Goal: Task Accomplishment & Management: Use online tool/utility

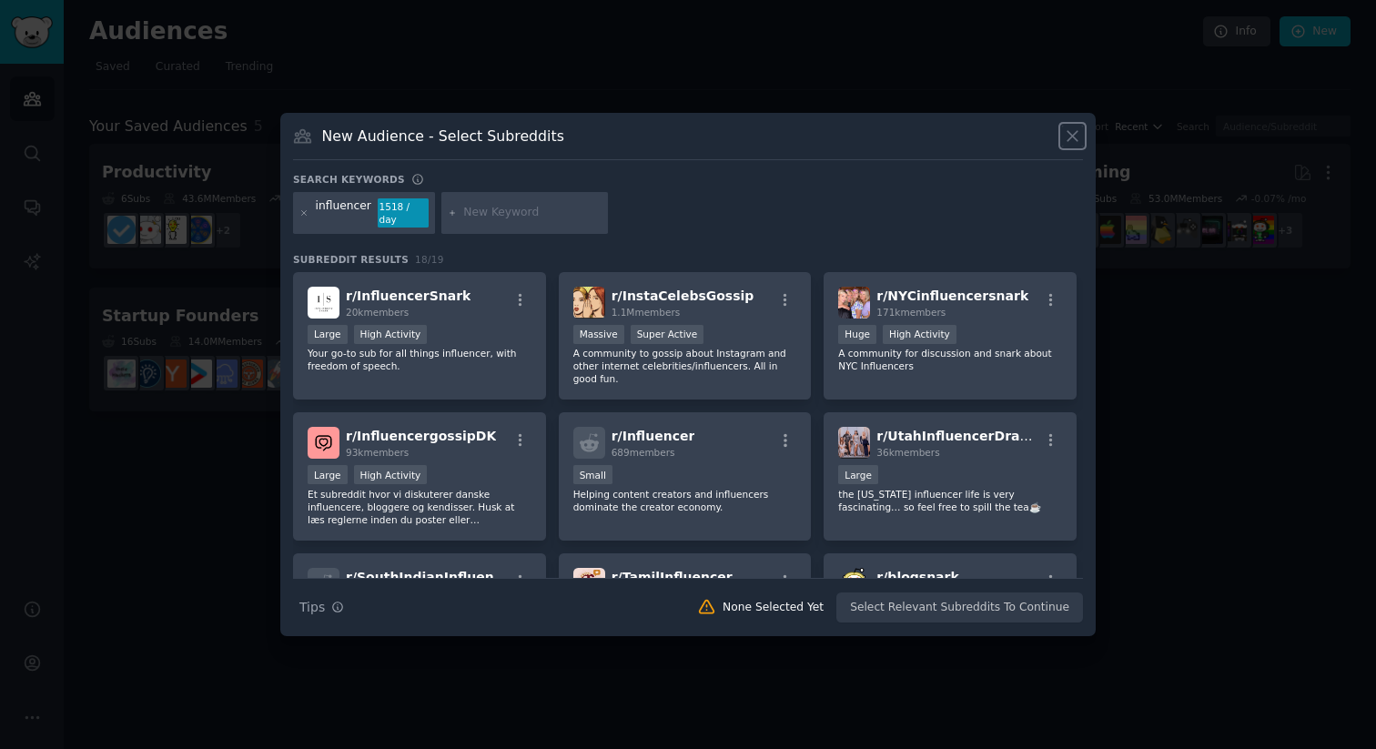
click at [1072, 146] on icon at bounding box center [1072, 136] width 19 height 19
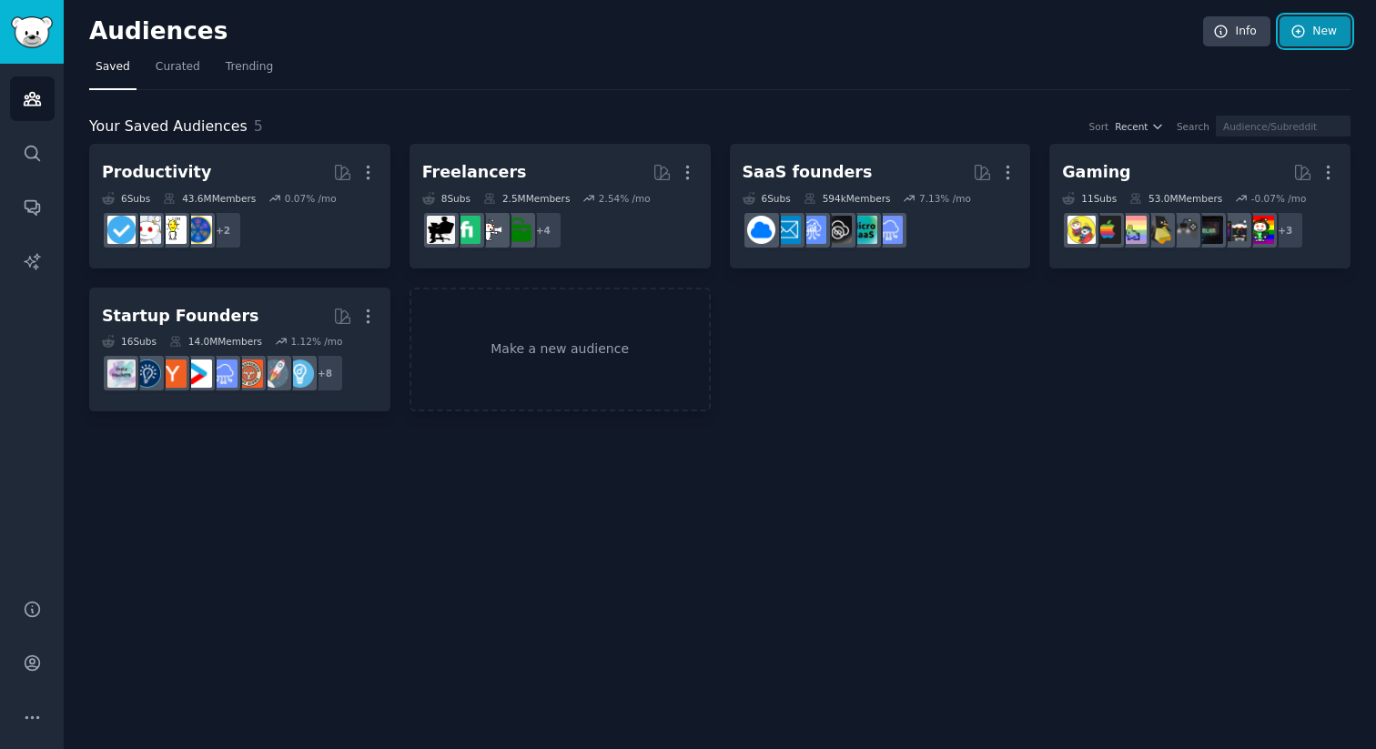
click at [1316, 35] on link "New" at bounding box center [1315, 31] width 71 height 31
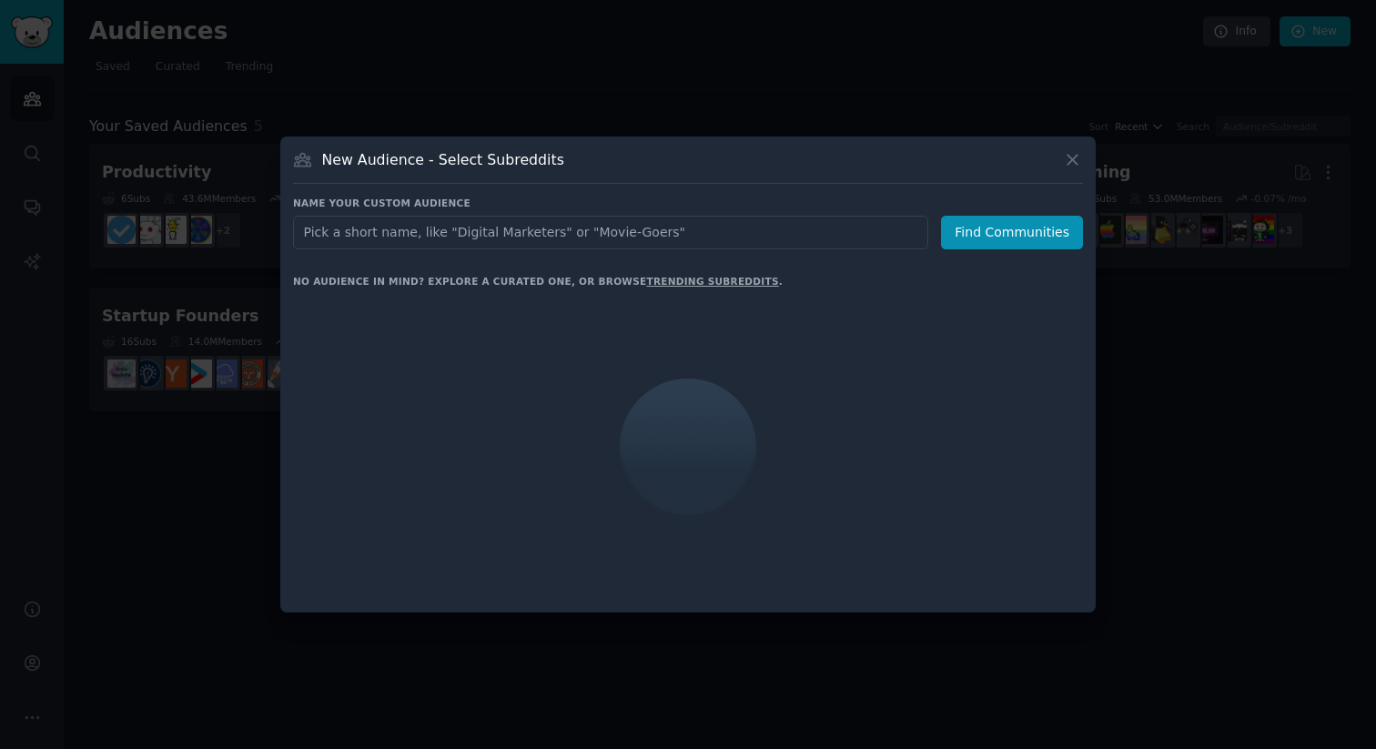
click at [622, 225] on input "text" at bounding box center [610, 233] width 635 height 34
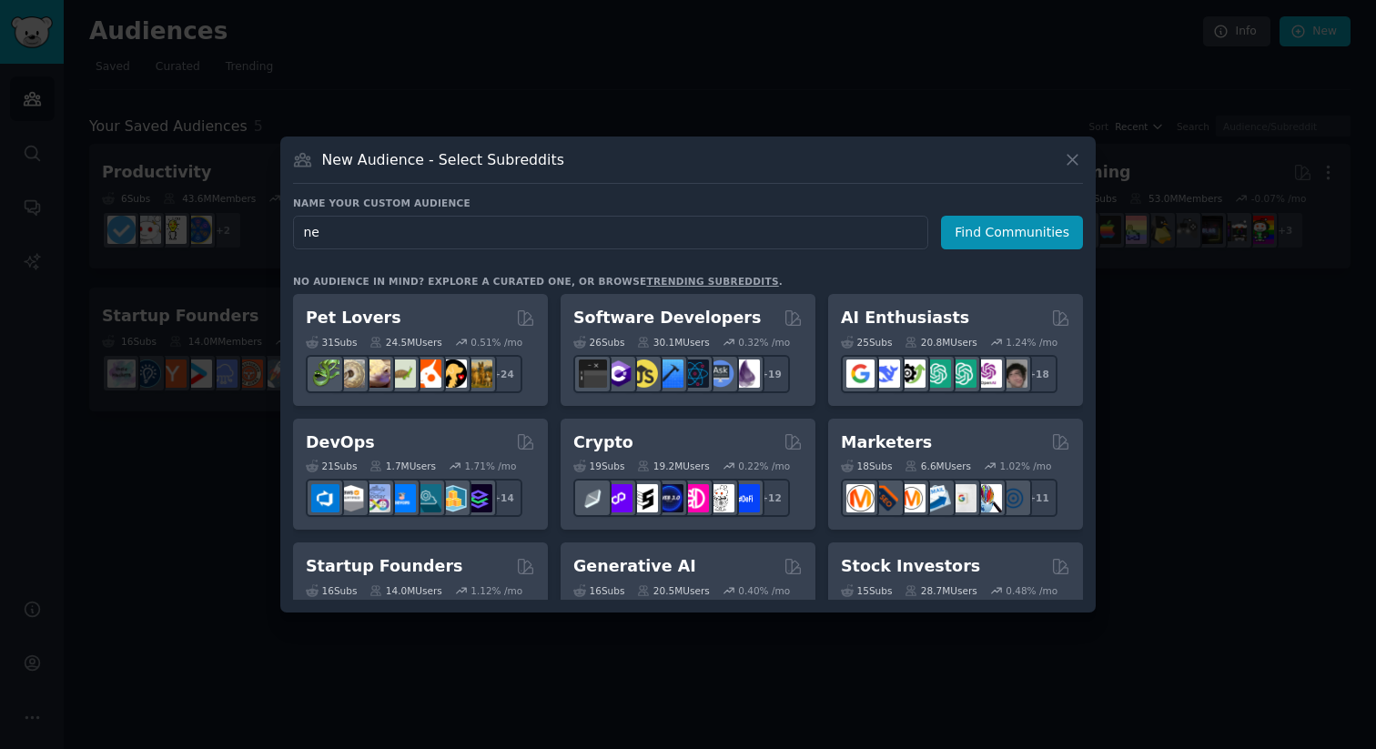
type input "n"
type input "KOL"
click at [1043, 226] on button "Find Communities" at bounding box center [1012, 233] width 142 height 34
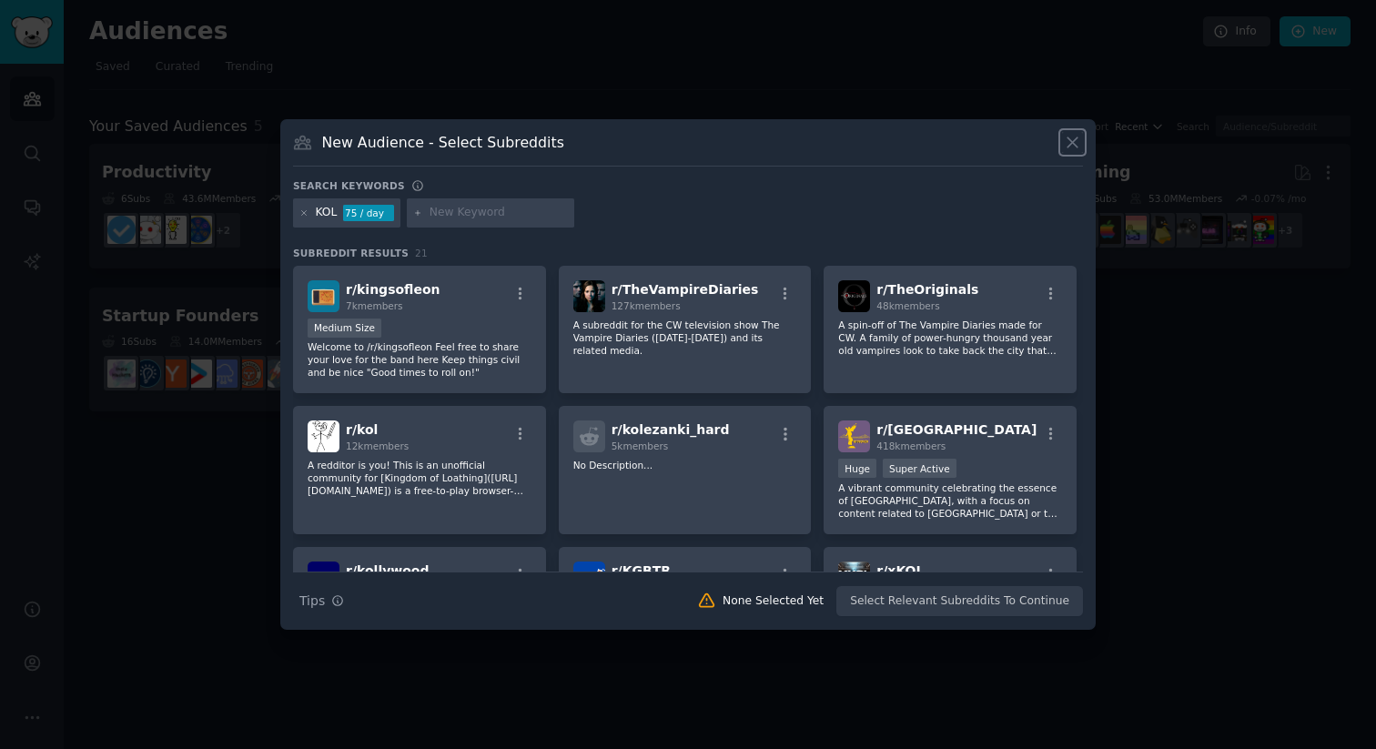
click at [1075, 146] on icon at bounding box center [1073, 143] width 10 height 10
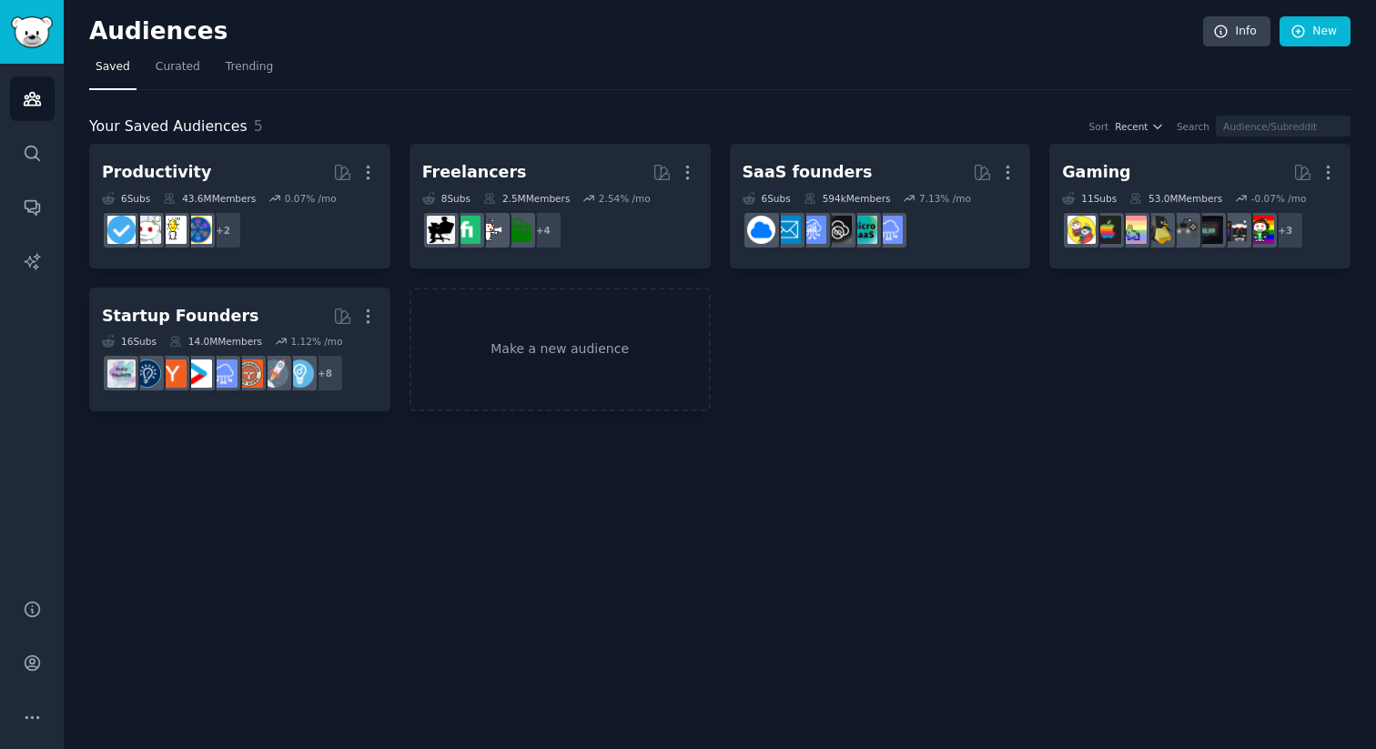
click at [869, 348] on div "Productivity More 6 Sub s 43.6M Members 0.07 % /mo + 2 Freelancers More 8 Sub s…" at bounding box center [720, 278] width 1262 height 268
click at [1315, 23] on link "New" at bounding box center [1315, 31] width 71 height 31
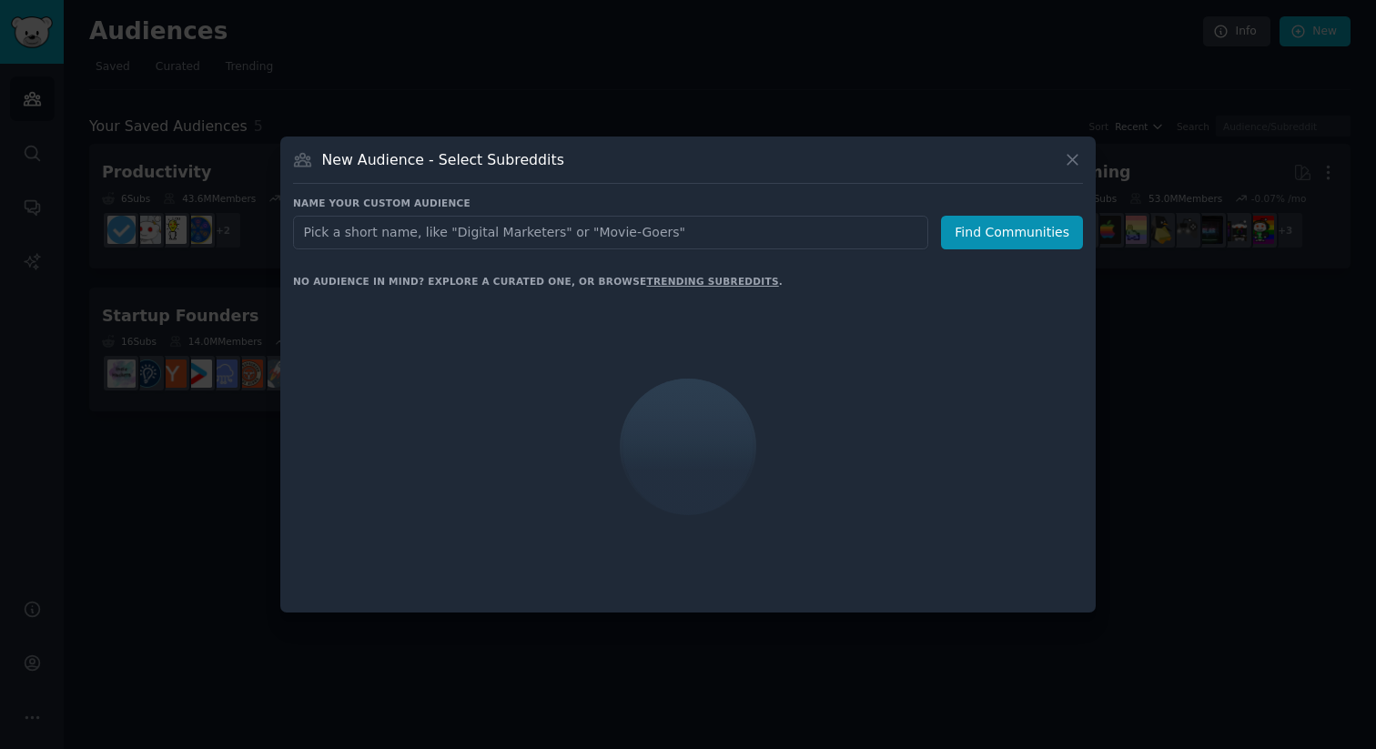
click at [647, 228] on input "text" at bounding box center [610, 233] width 635 height 34
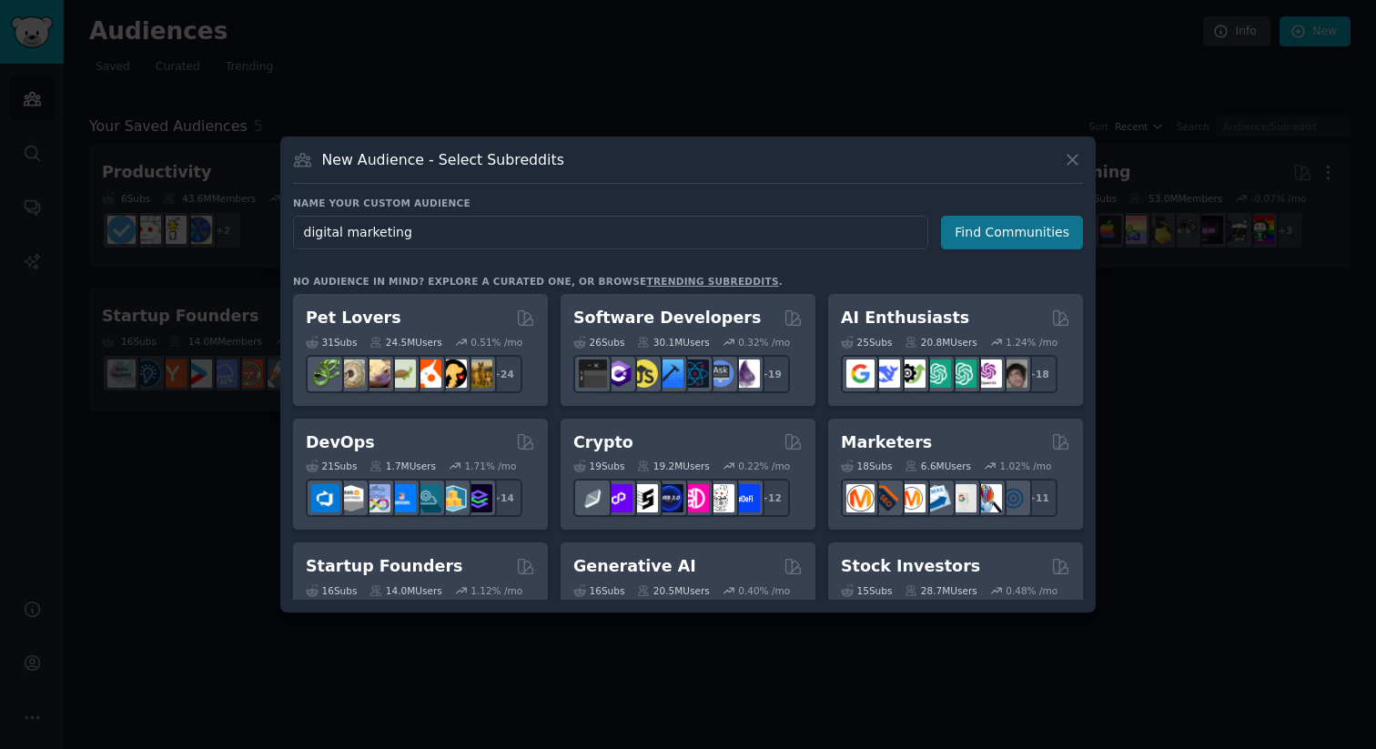
type input "digital marketing"
click at [1046, 229] on button "Find Communities" at bounding box center [1012, 233] width 142 height 34
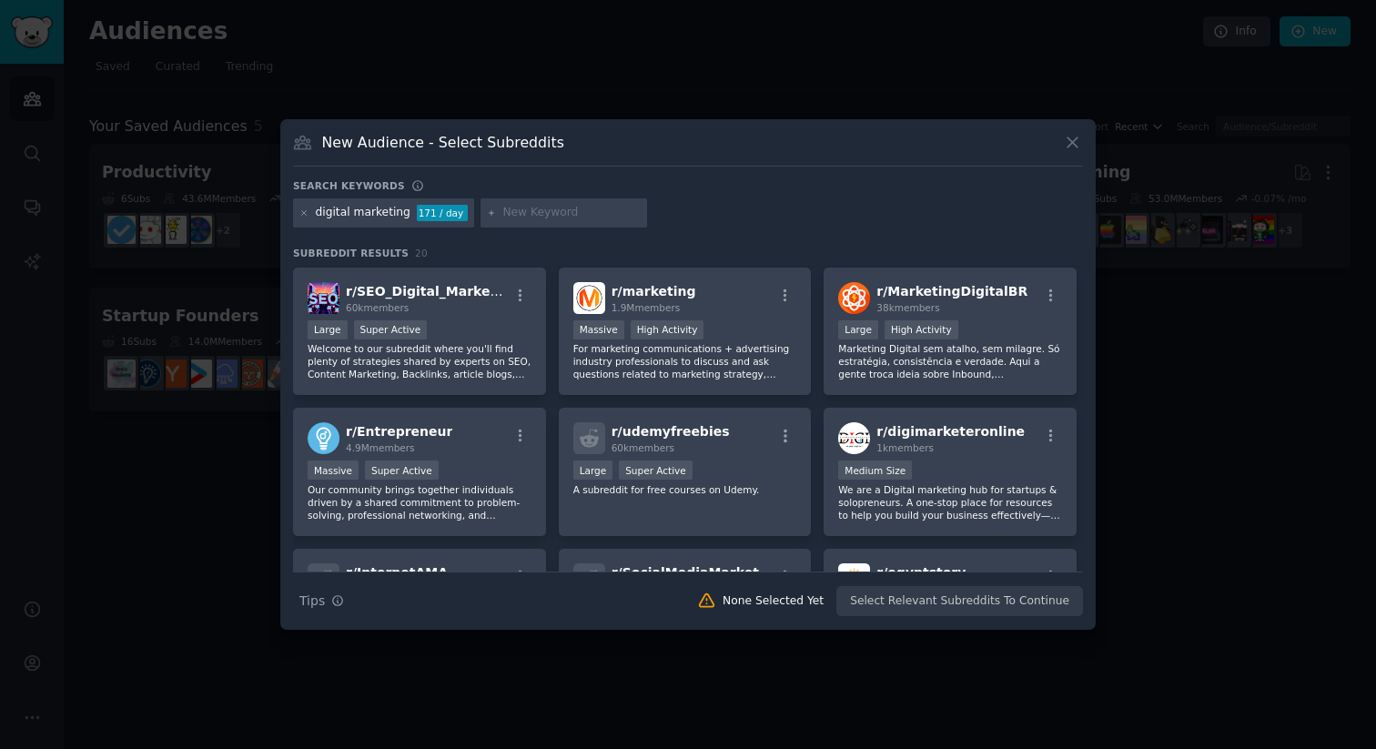
scroll to position [280, 0]
click at [467, 464] on div "Massive Super Active" at bounding box center [420, 471] width 224 height 23
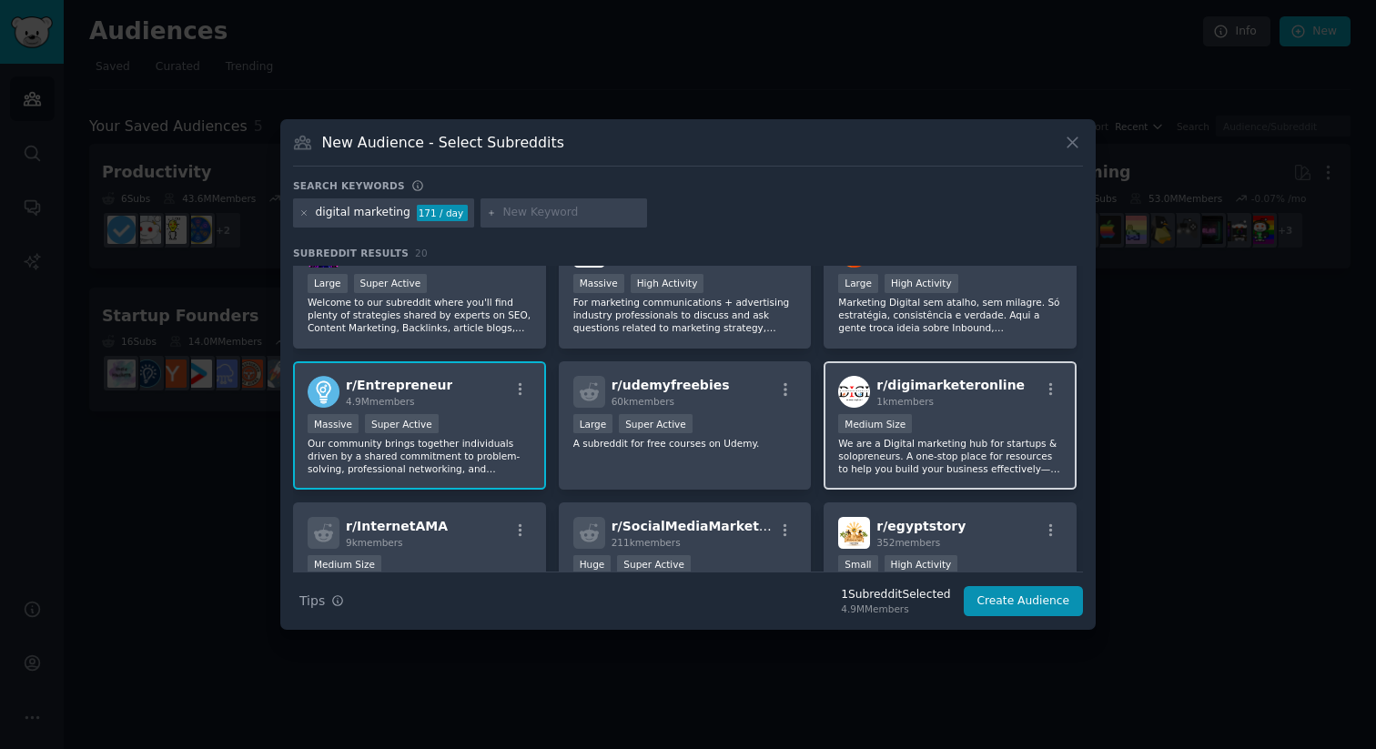
scroll to position [0, 0]
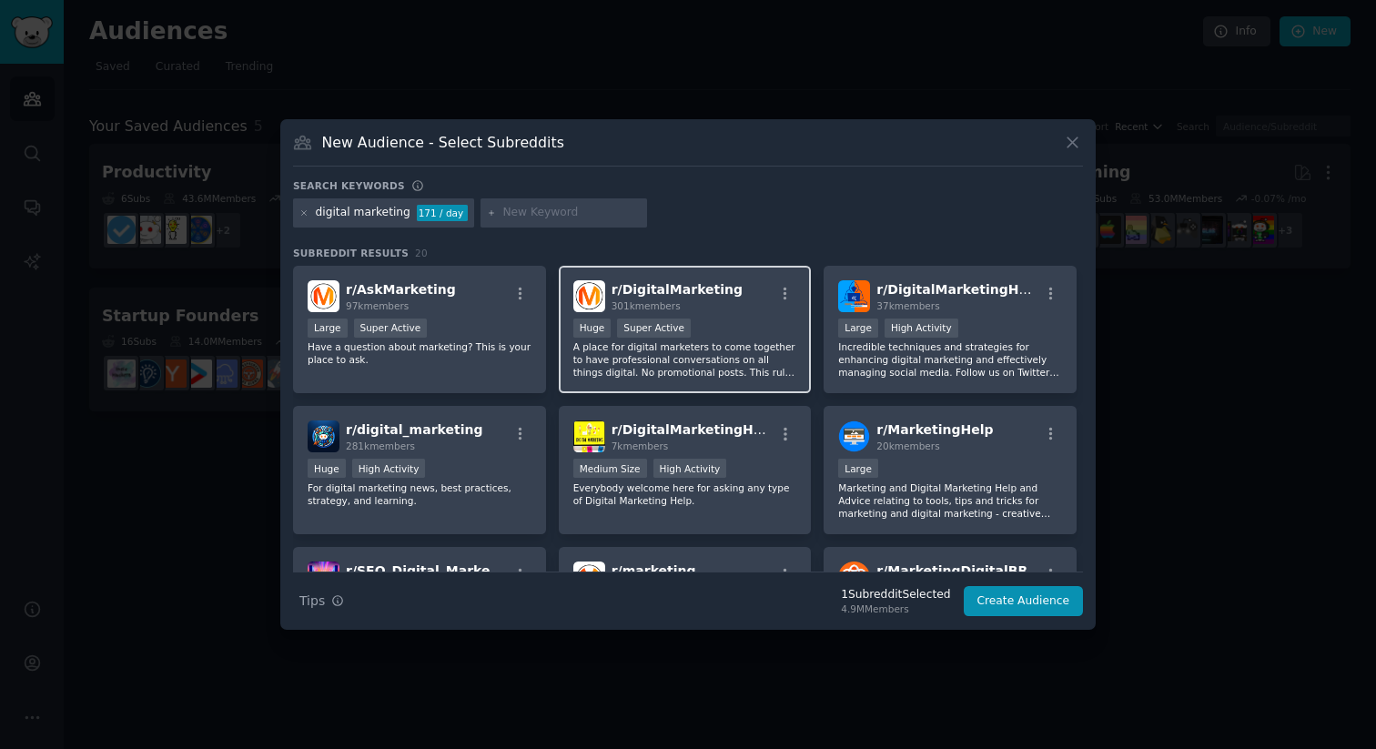
click at [719, 318] on div "r/ DigitalMarketing 301k members Huge Super Active A place for digital marketer…" at bounding box center [685, 330] width 253 height 128
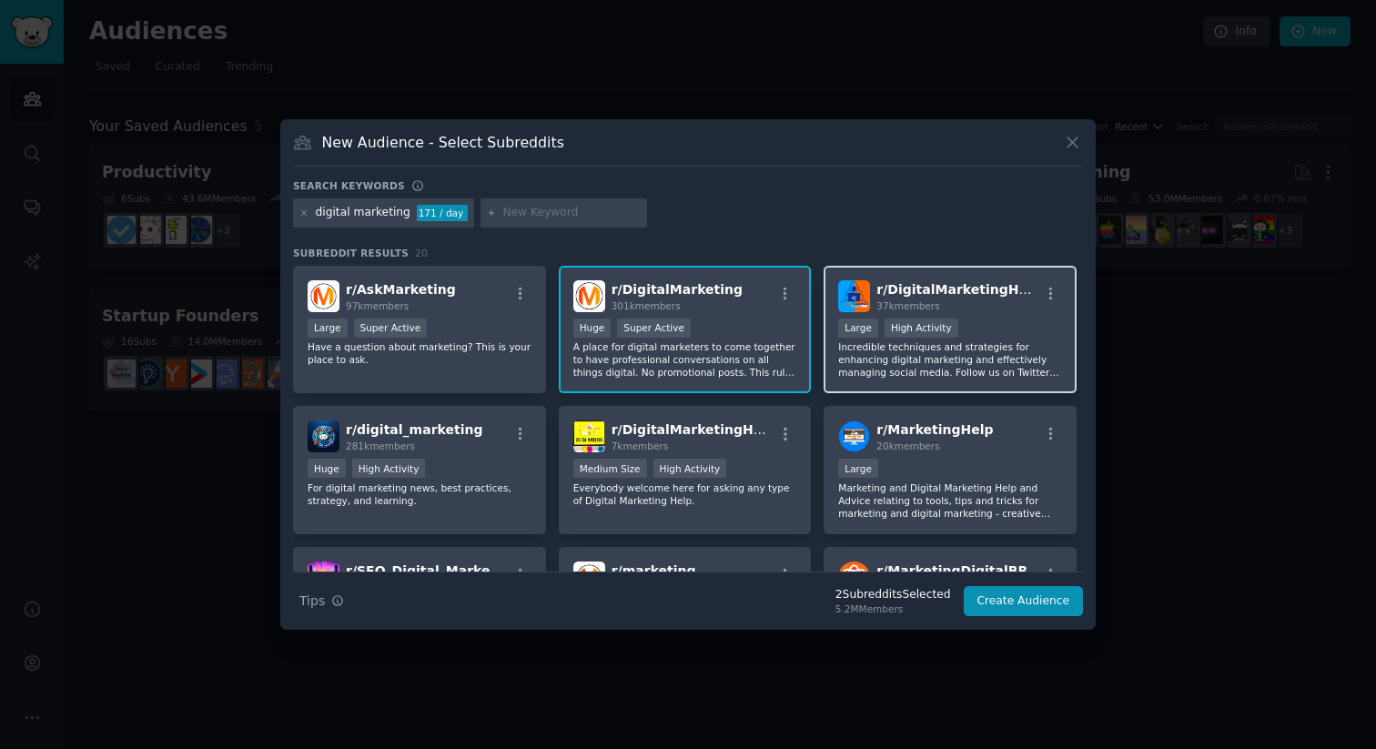
click at [993, 330] on div ">= 80th percentile for submissions / day Large High Activity" at bounding box center [950, 330] width 224 height 23
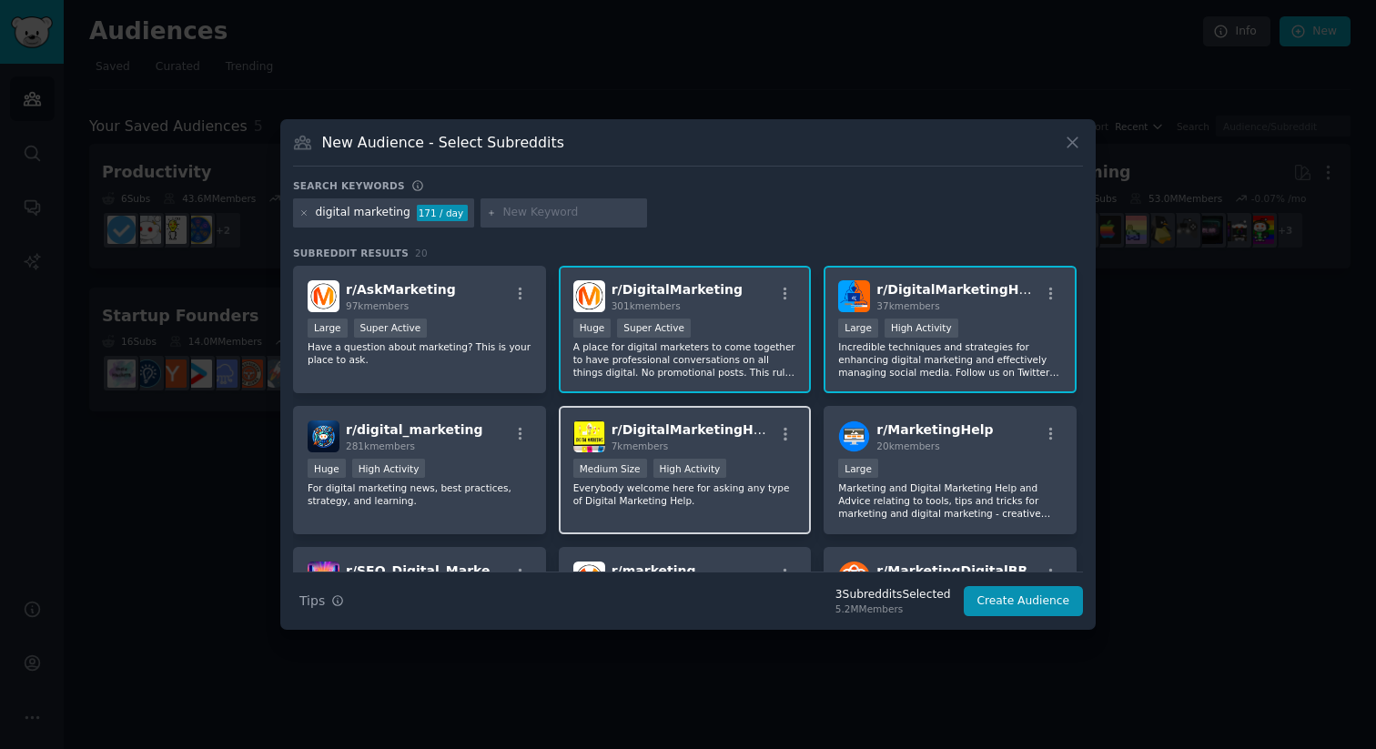
click at [741, 462] on div "Medium Size High Activity" at bounding box center [685, 470] width 224 height 23
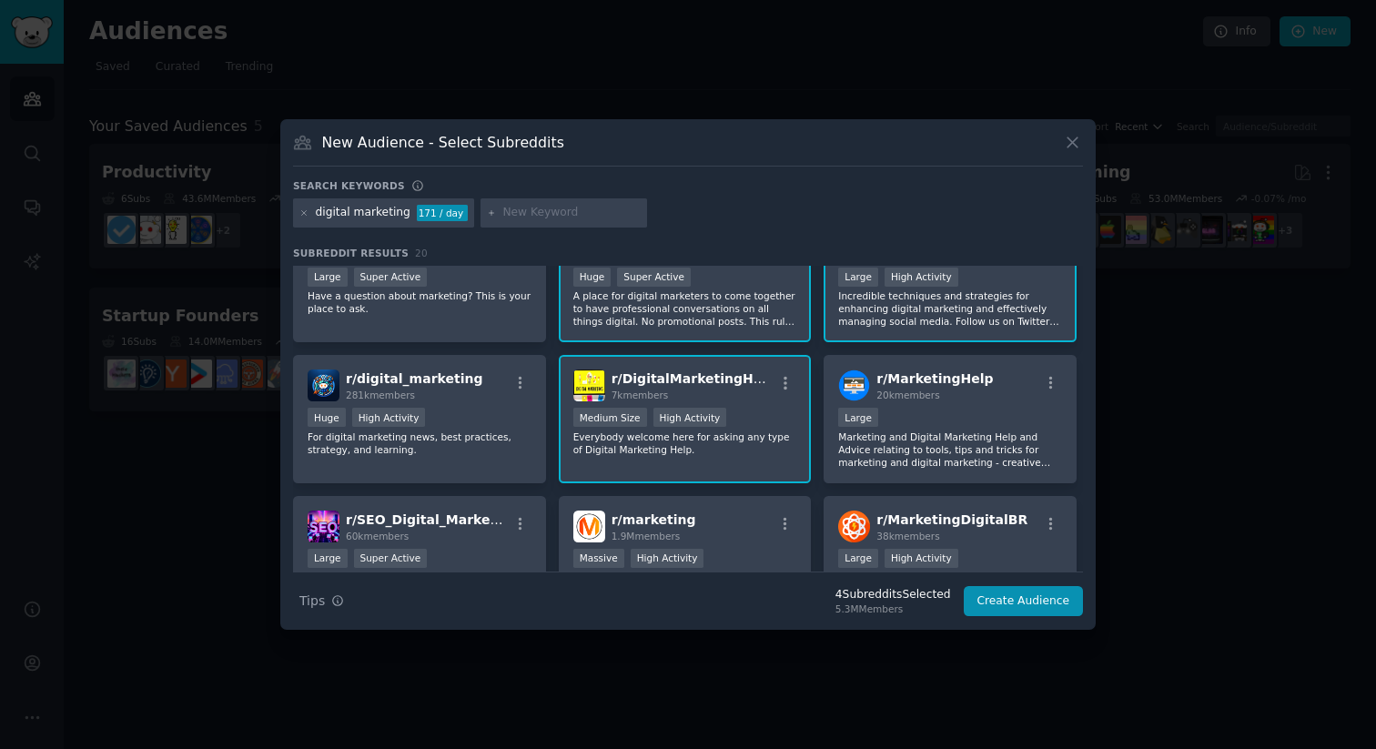
scroll to position [71, 0]
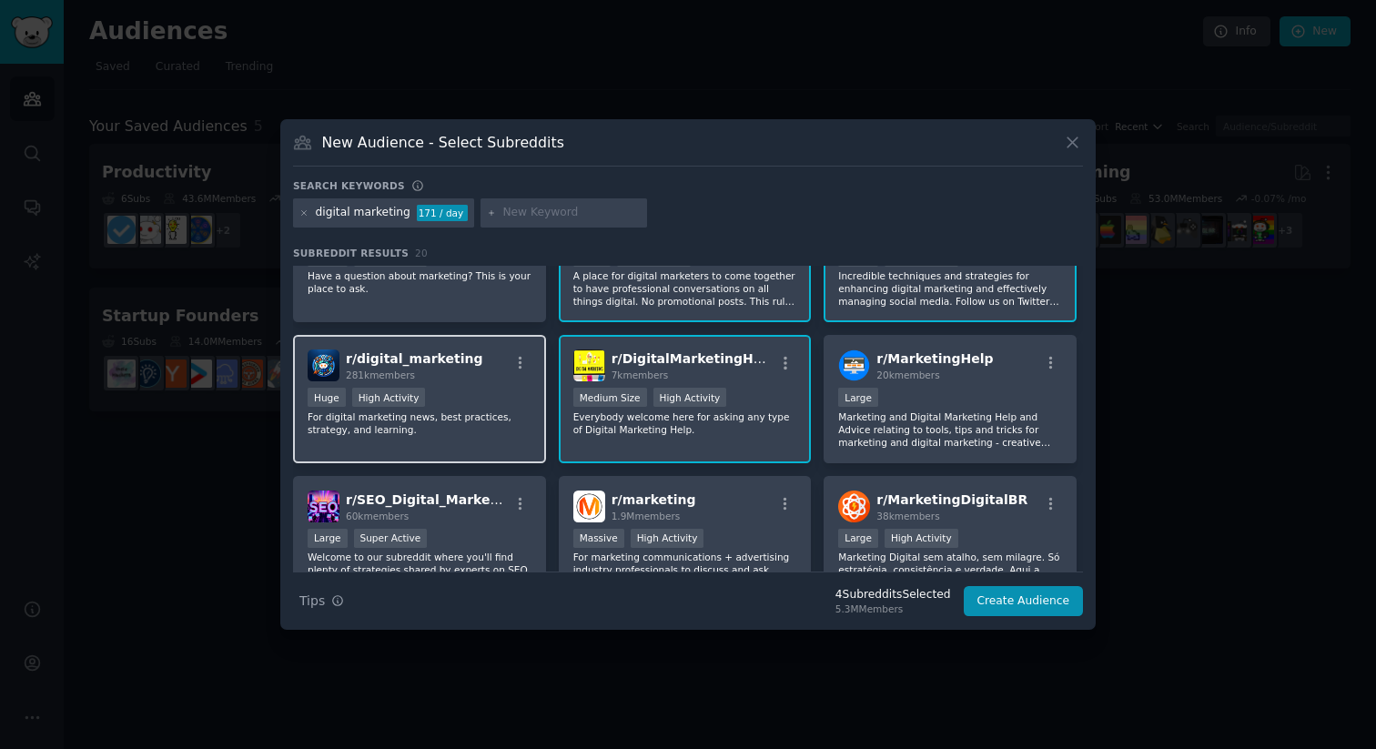
click at [465, 387] on div "r/ digital_marketing 281k members Huge High Activity For digital marketing news…" at bounding box center [419, 399] width 253 height 128
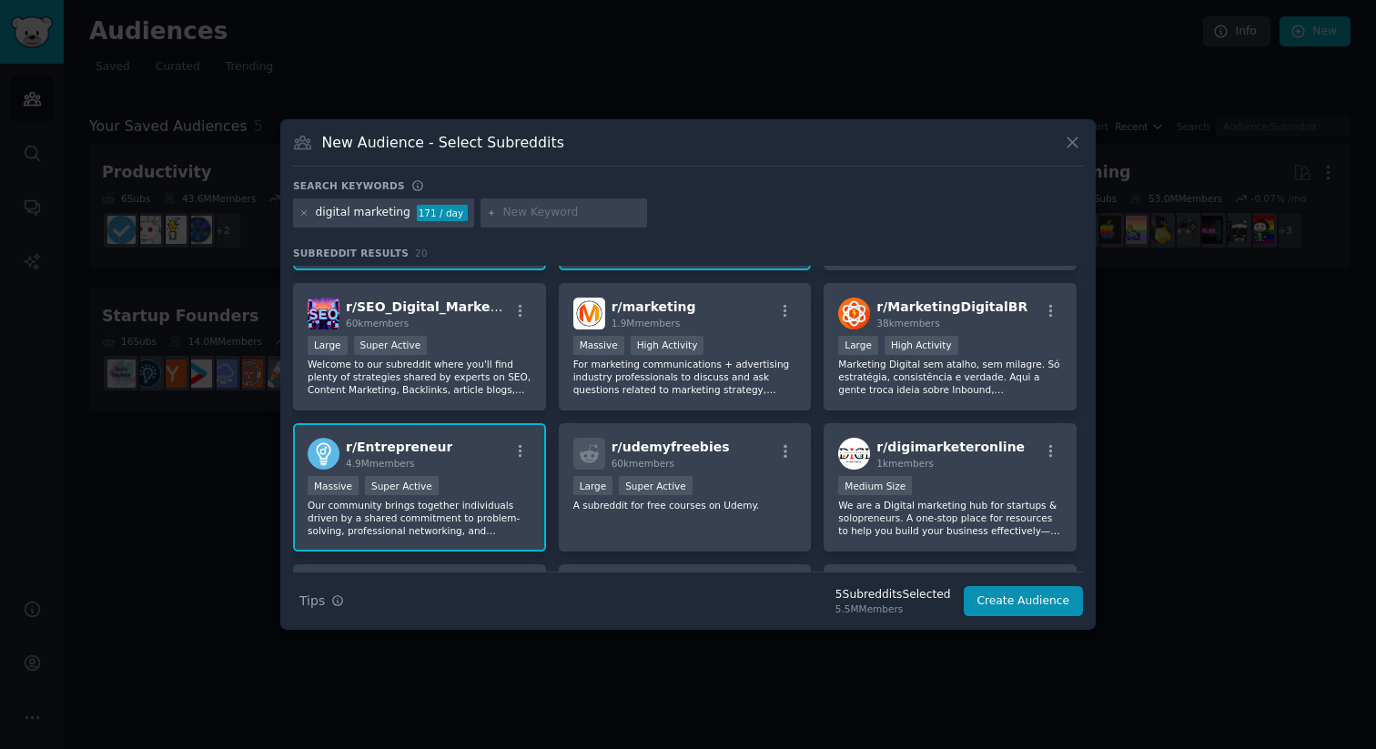
scroll to position [255, 0]
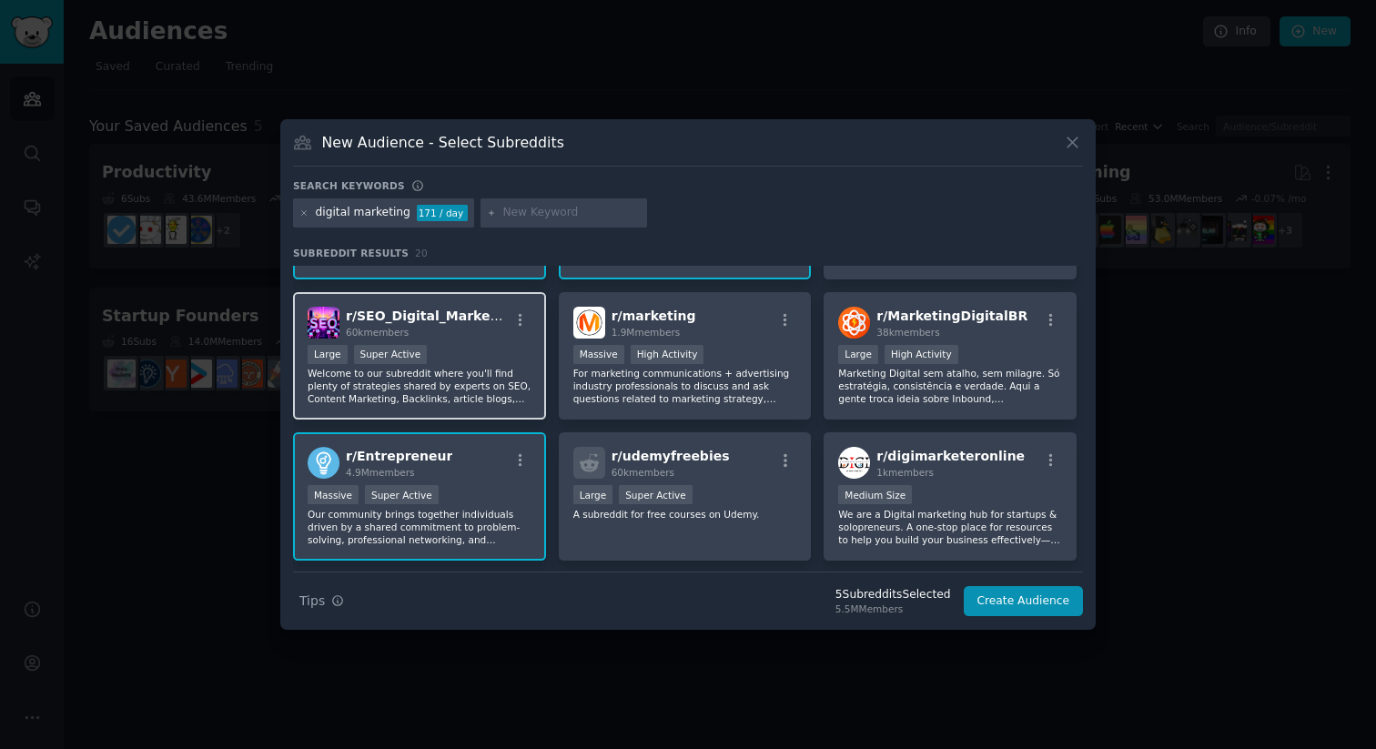
click at [451, 359] on div "Large Super Active" at bounding box center [420, 356] width 224 height 23
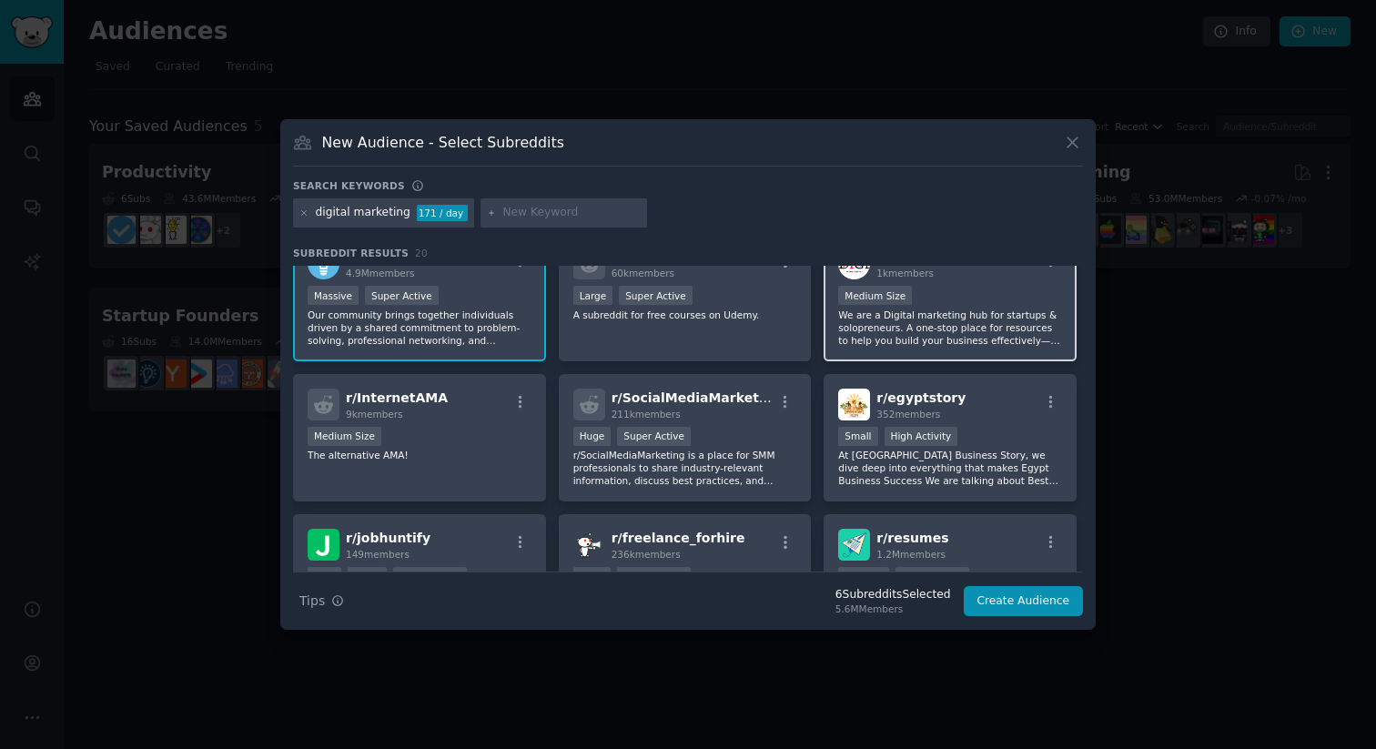
scroll to position [513, 0]
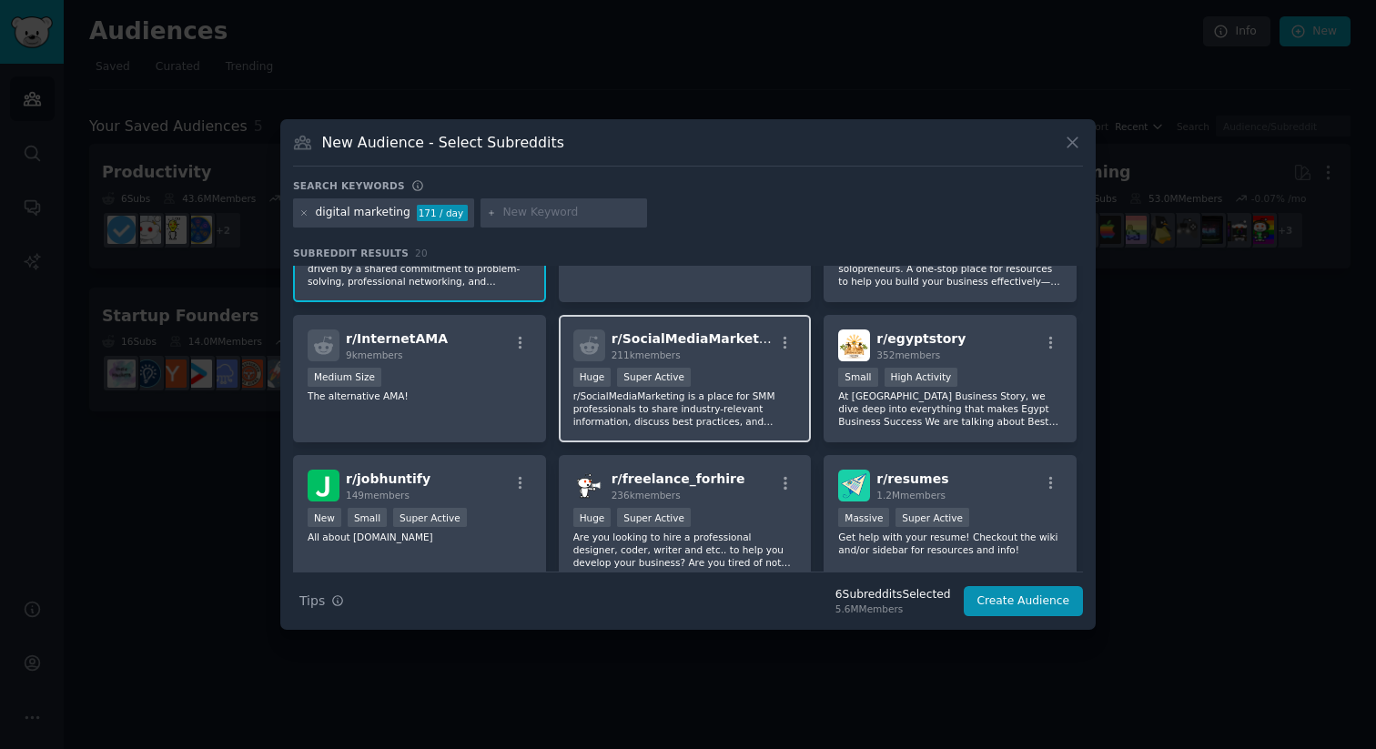
click at [714, 381] on div "Huge Super Active" at bounding box center [685, 379] width 224 height 23
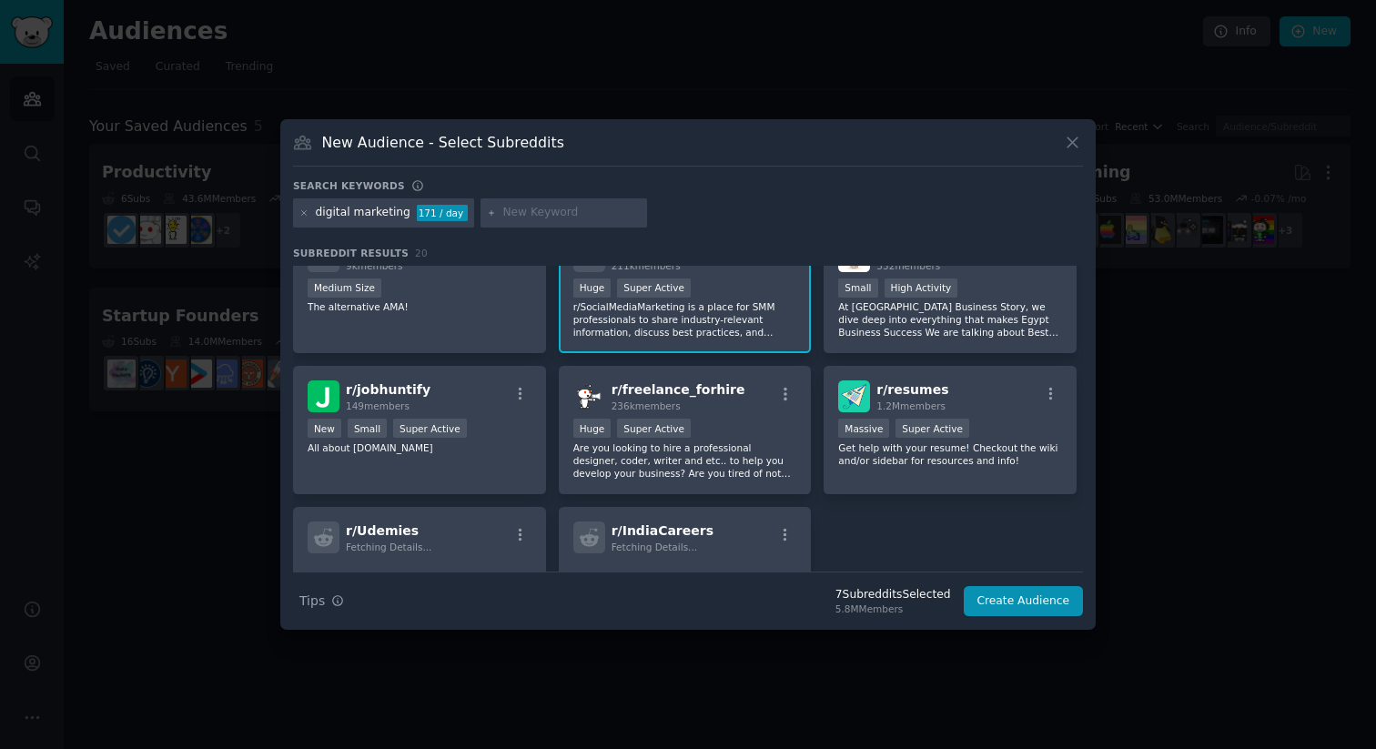
scroll to position [647, 0]
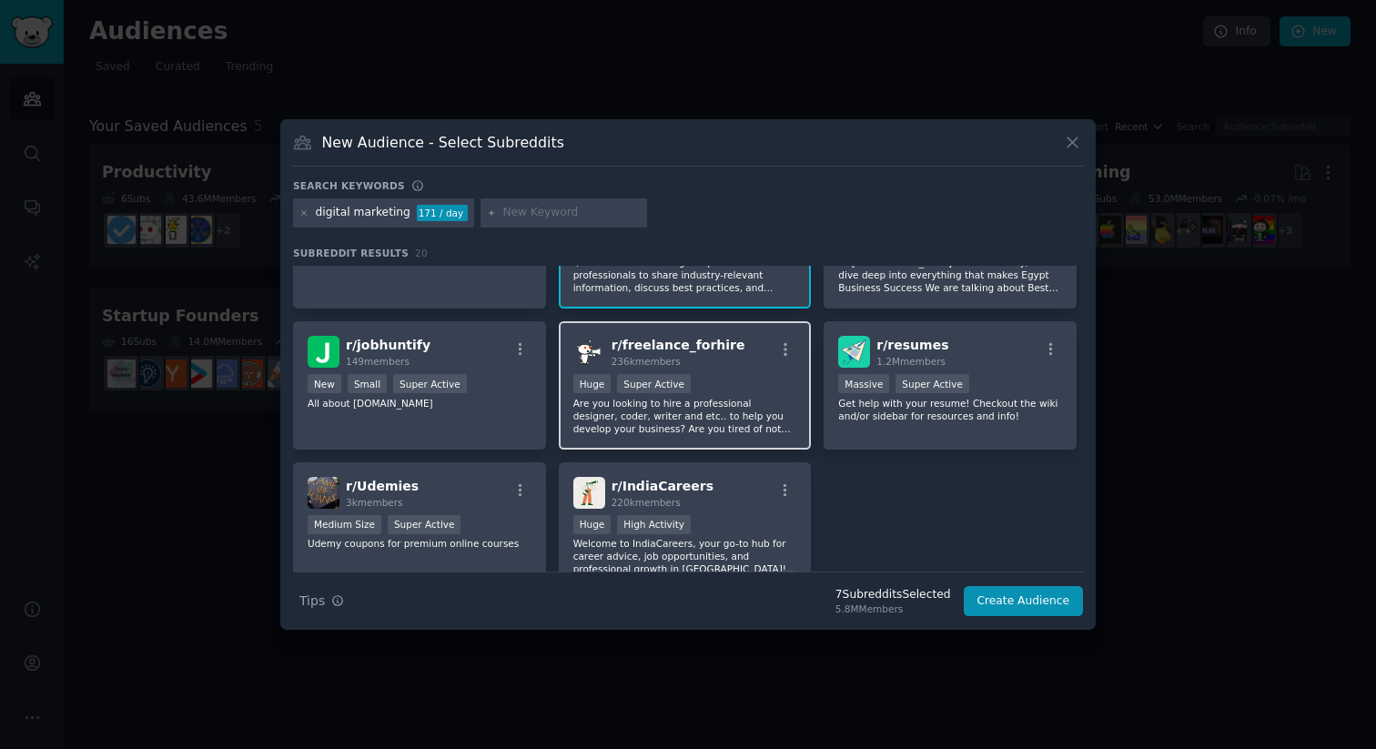
click at [731, 391] on div "Huge Super Active" at bounding box center [685, 385] width 224 height 23
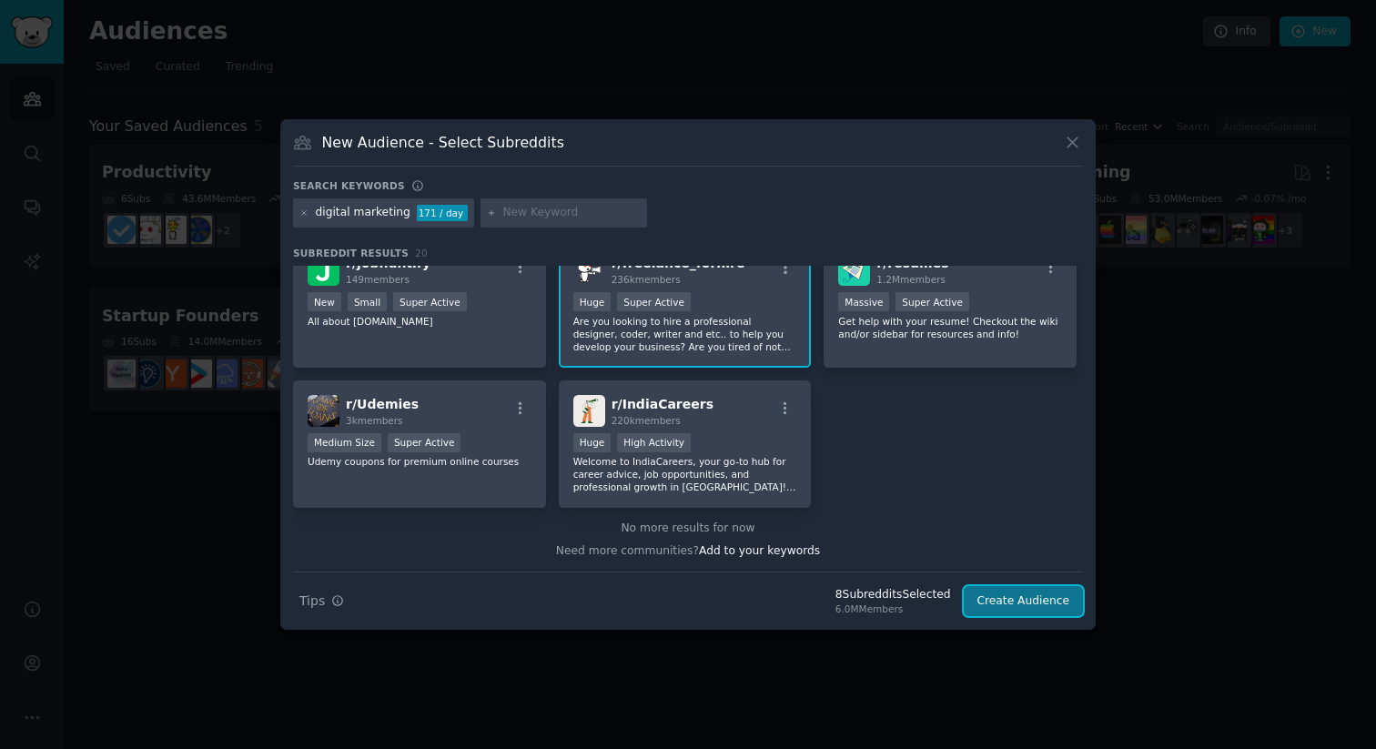
click at [1018, 603] on button "Create Audience" at bounding box center [1024, 601] width 120 height 31
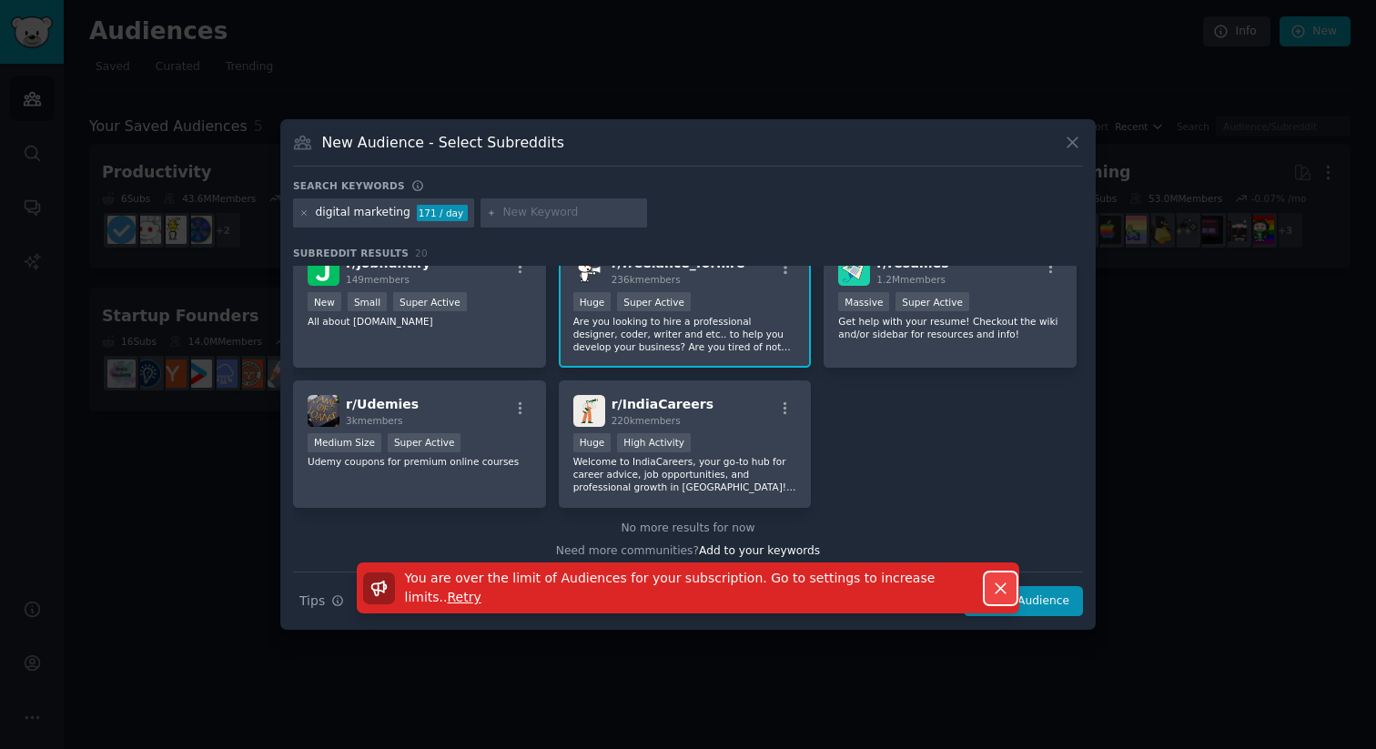
click at [999, 583] on icon "button" at bounding box center [1000, 588] width 19 height 19
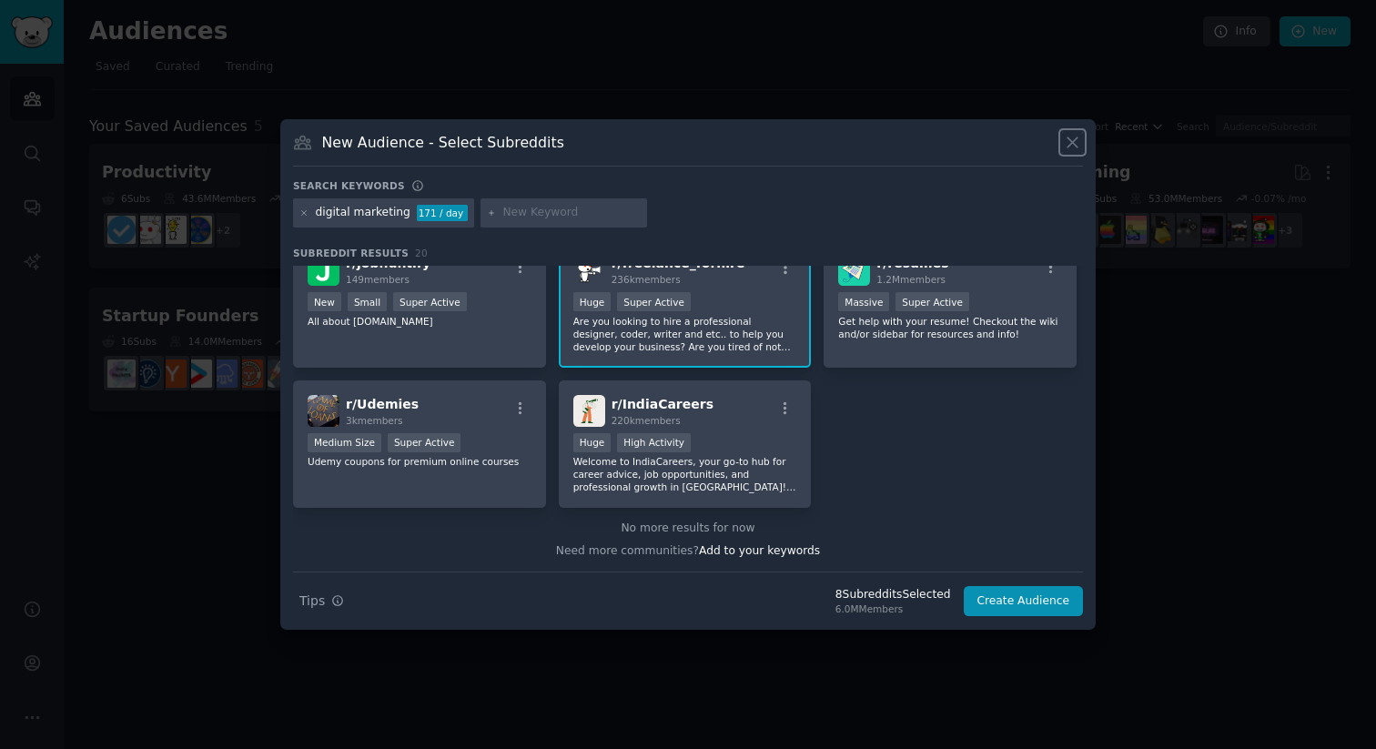
click at [1076, 137] on icon at bounding box center [1072, 142] width 19 height 19
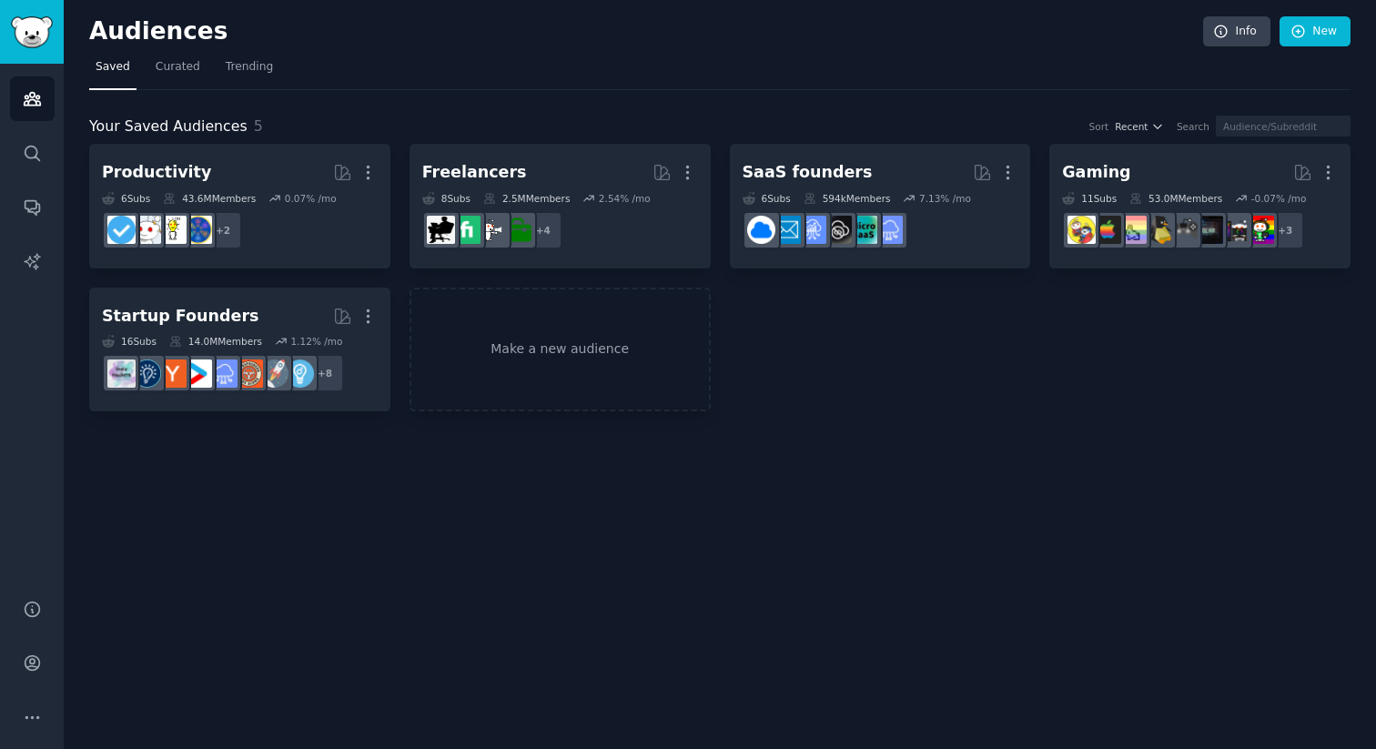
click at [791, 371] on div "Productivity More 6 Sub s 43.6M Members 0.07 % /mo + 2 Freelancers More 8 Sub s…" at bounding box center [720, 278] width 1262 height 268
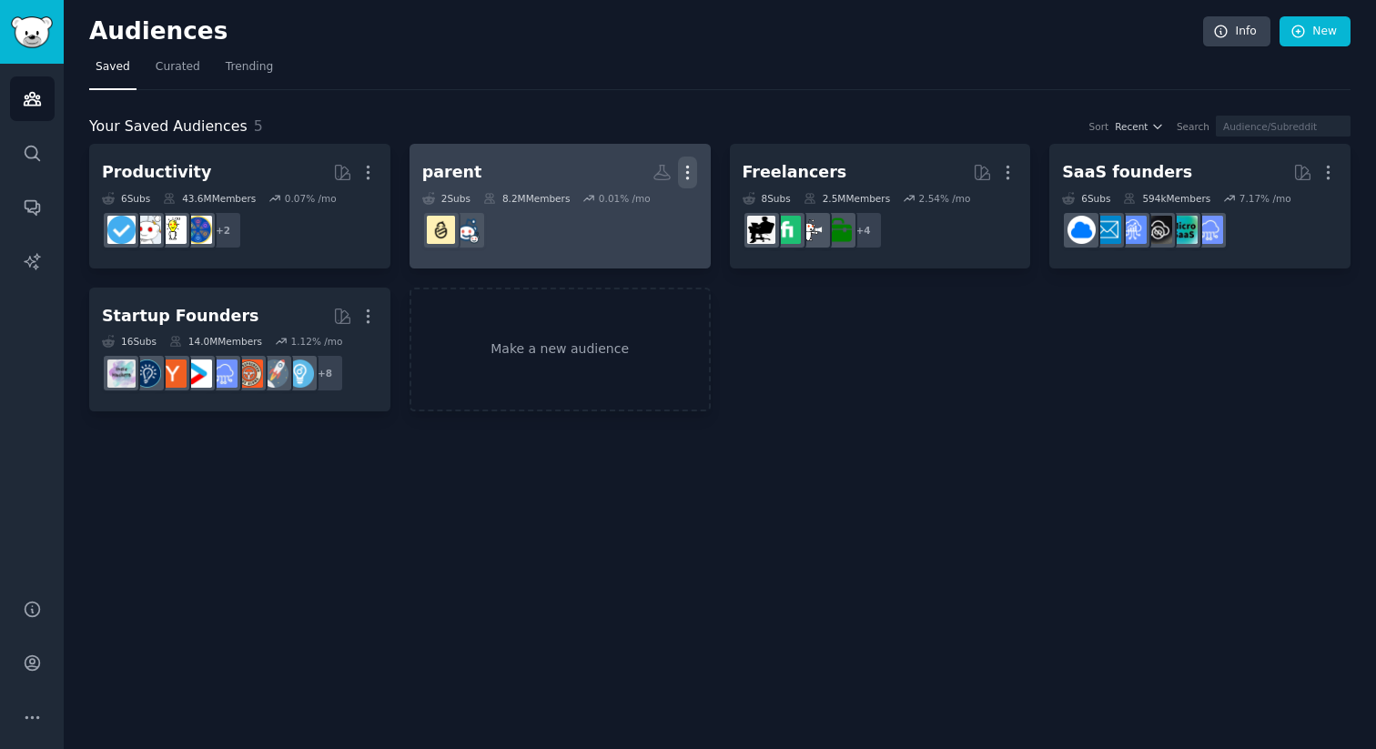
click at [686, 174] on icon "button" at bounding box center [687, 172] width 19 height 19
click at [637, 216] on p "Delete" at bounding box center [638, 210] width 42 height 19
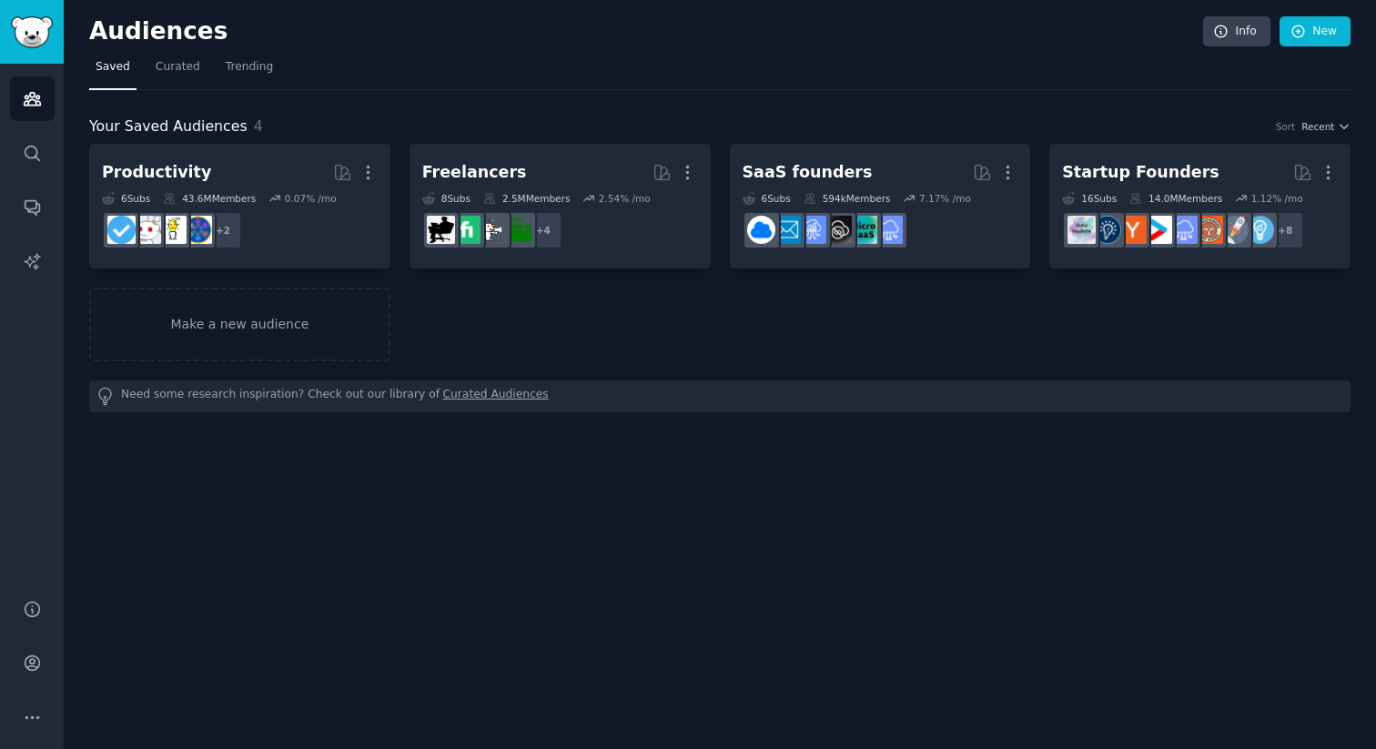
click at [1310, 40] on link "New" at bounding box center [1315, 31] width 71 height 31
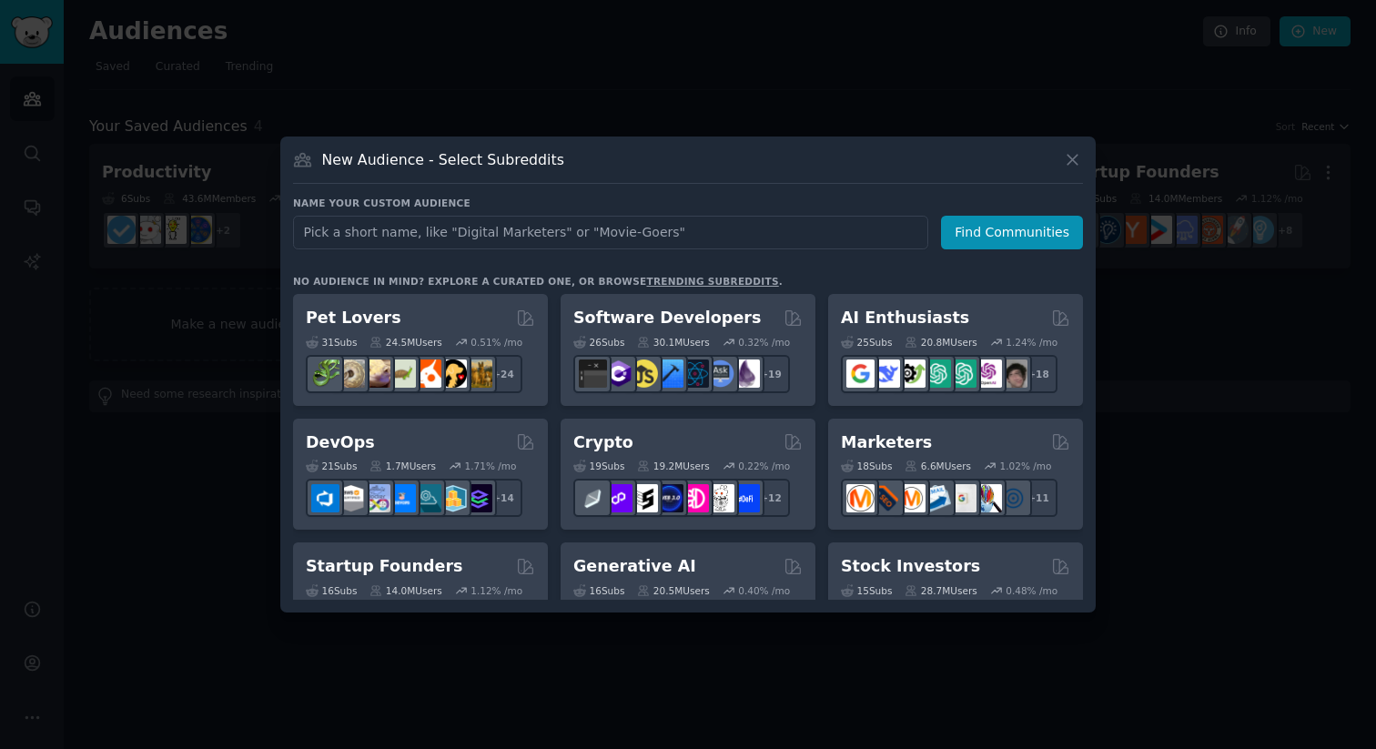
click at [615, 240] on input "text" at bounding box center [610, 233] width 635 height 34
type input "digital marketing"
click at [1007, 242] on button "Find Communities" at bounding box center [1012, 233] width 142 height 34
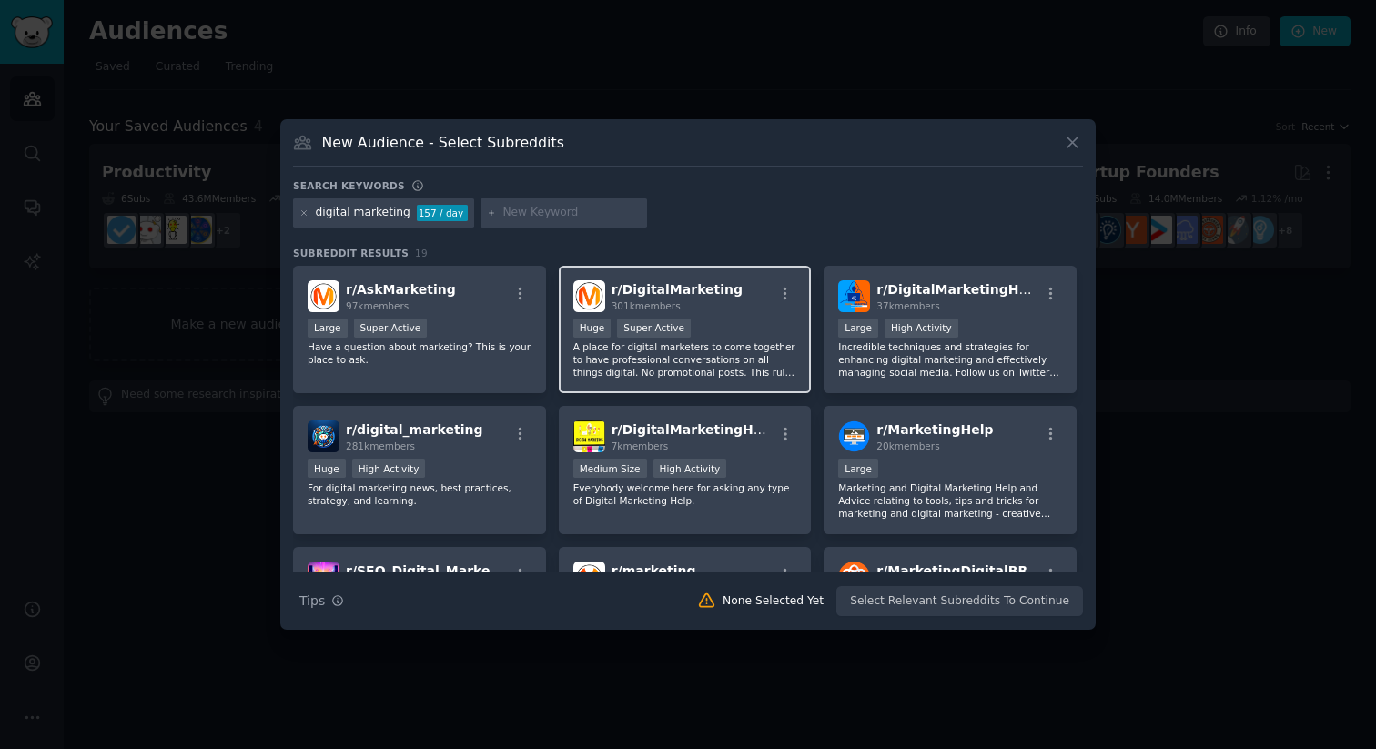
click at [730, 323] on div "Huge Super Active" at bounding box center [685, 330] width 224 height 23
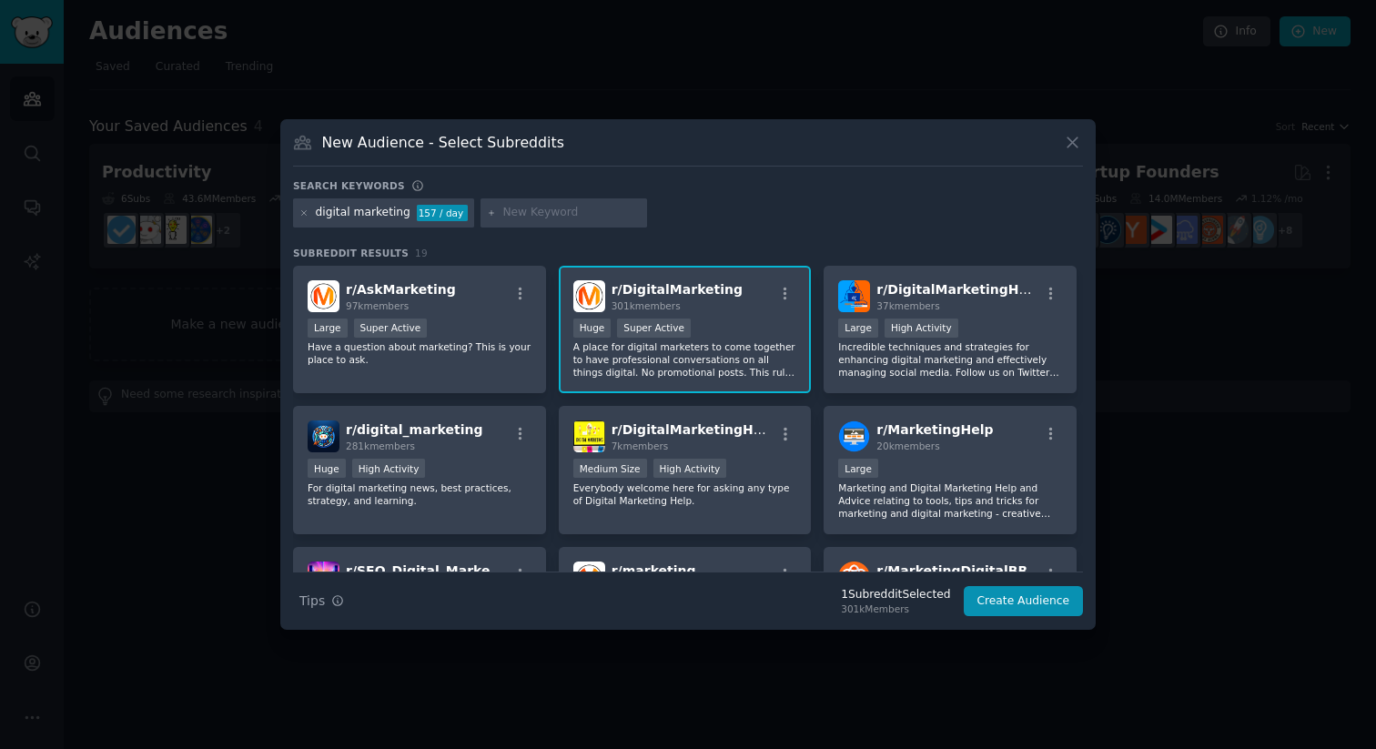
scroll to position [92, 0]
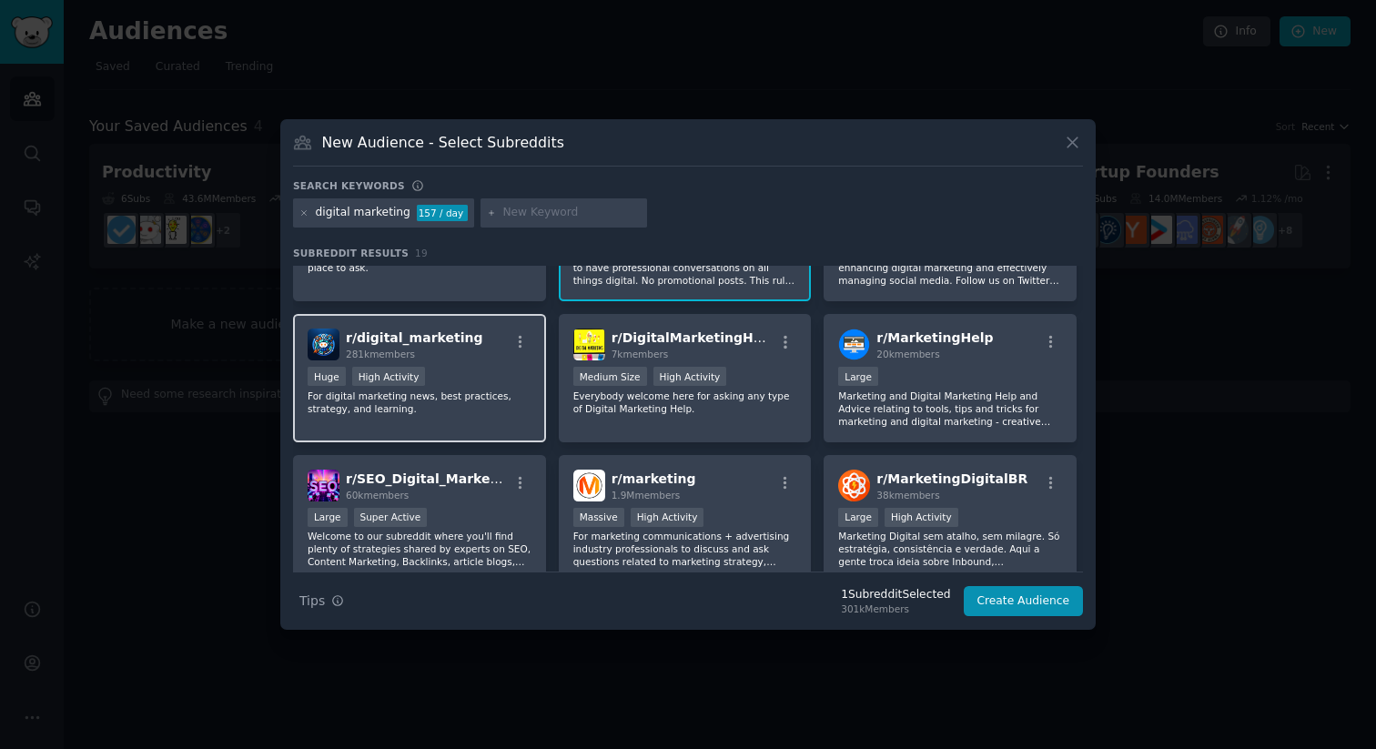
click at [478, 391] on p "For digital marketing news, best practices, strategy, and learning." at bounding box center [420, 402] width 224 height 25
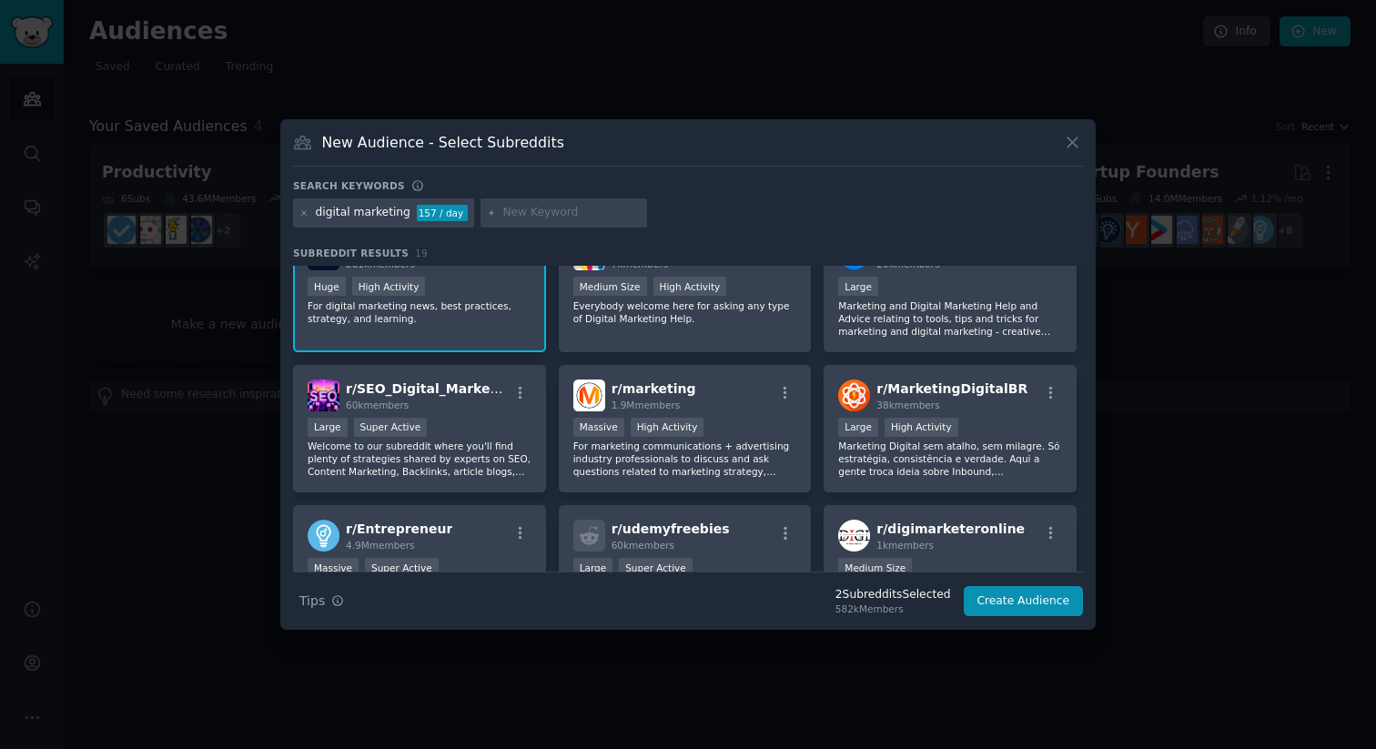
scroll to position [201, 0]
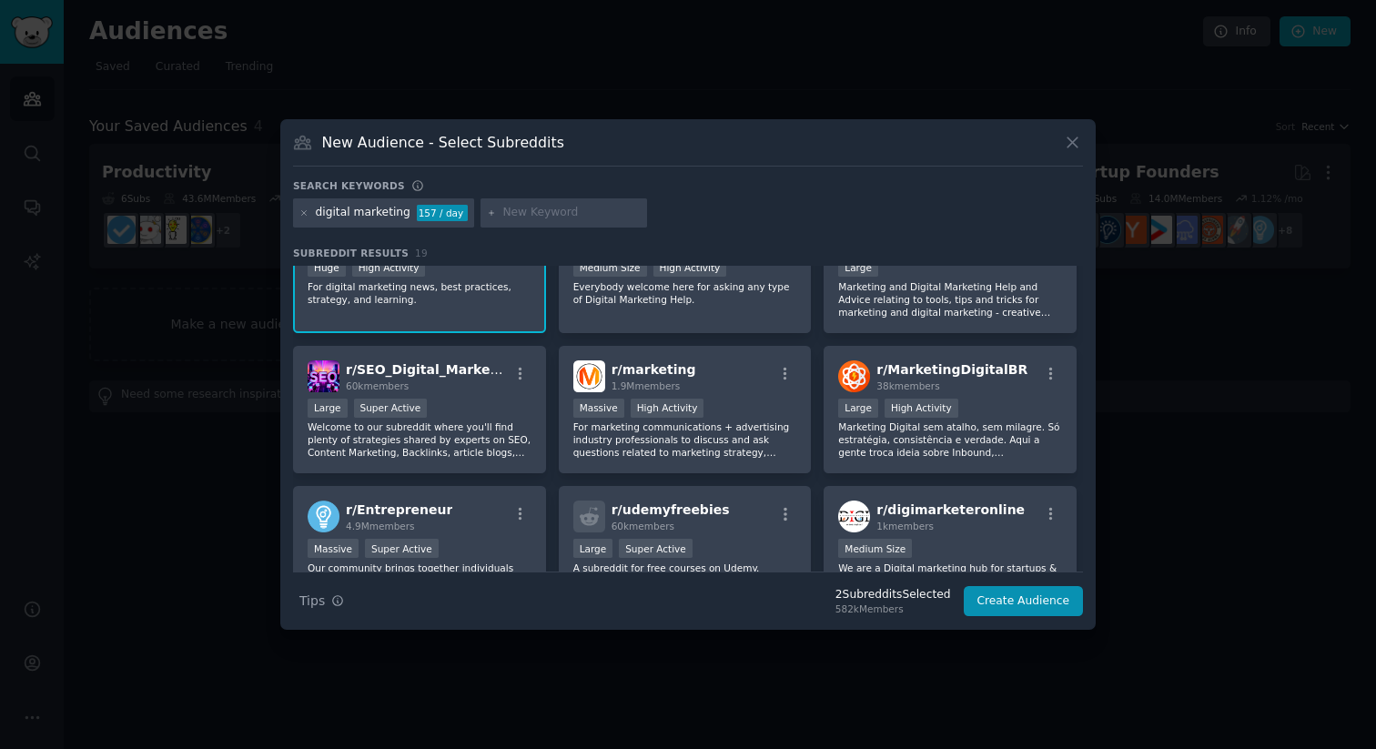
click at [478, 391] on div "60k members" at bounding box center [427, 386] width 163 height 13
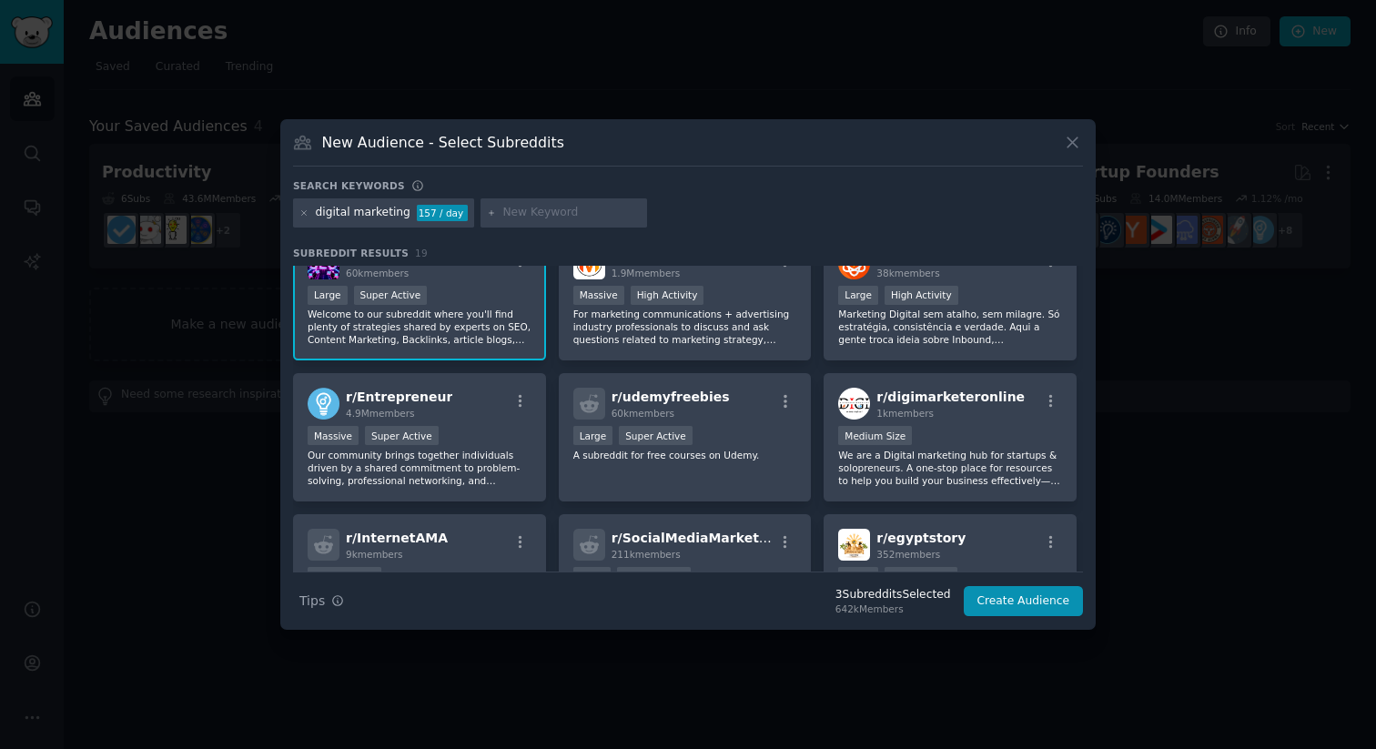
scroll to position [330, 0]
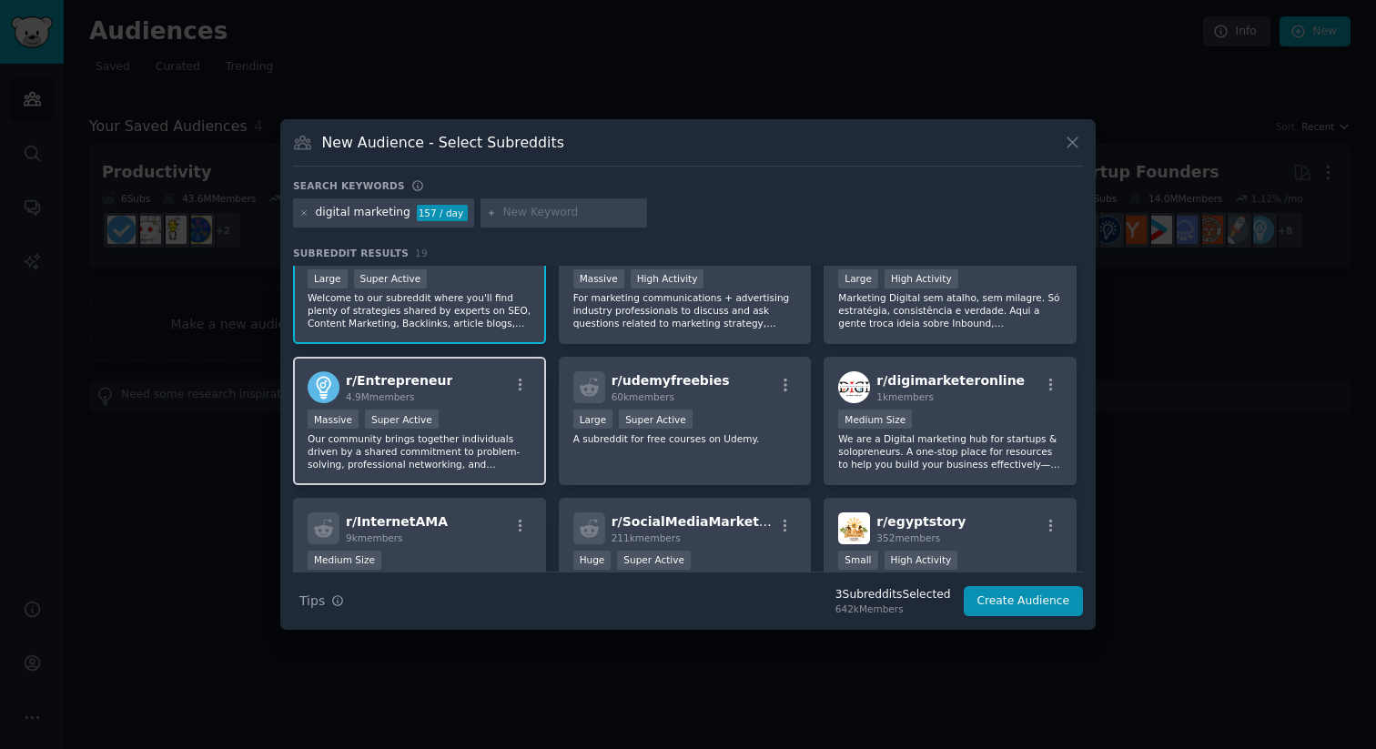
click at [478, 401] on div "r/ Entrepreneur 4.9M members" at bounding box center [420, 387] width 224 height 32
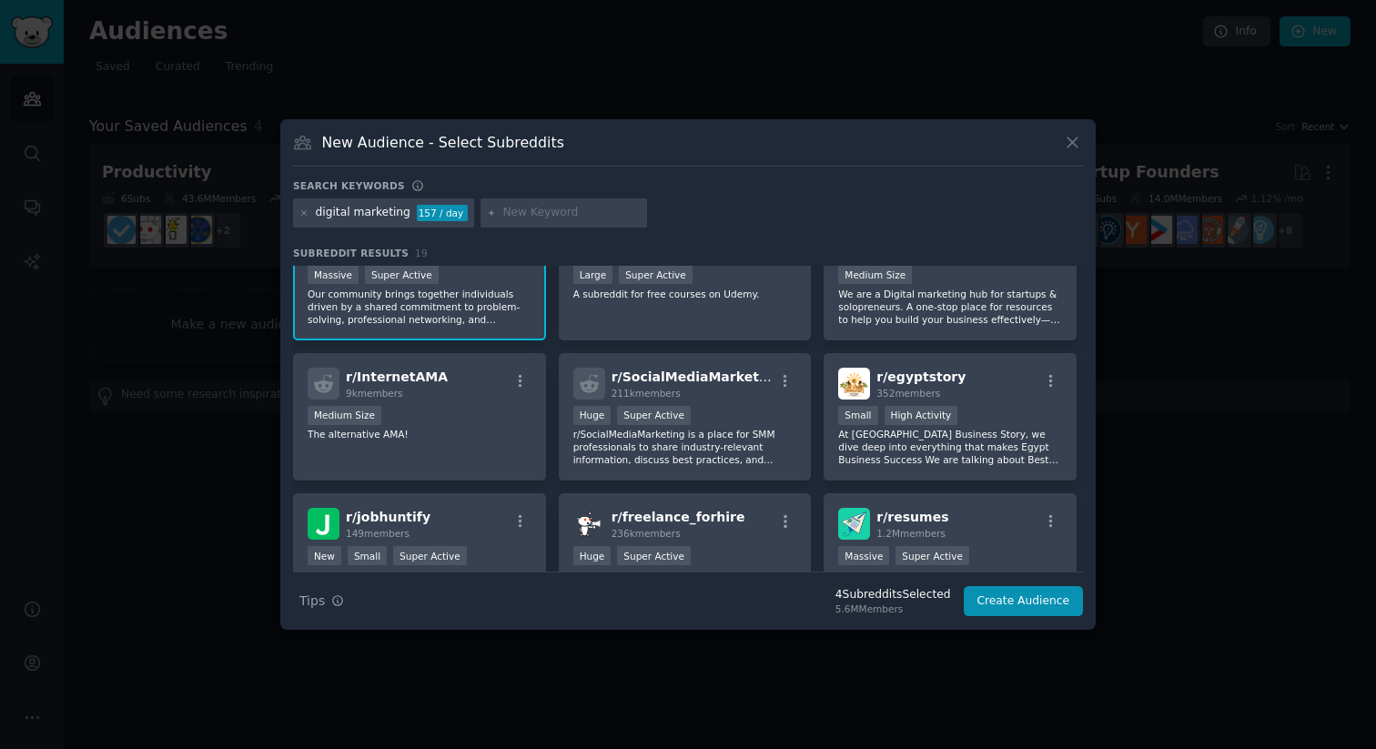
scroll to position [477, 0]
click at [724, 424] on div "Huge Super Active" at bounding box center [685, 415] width 224 height 23
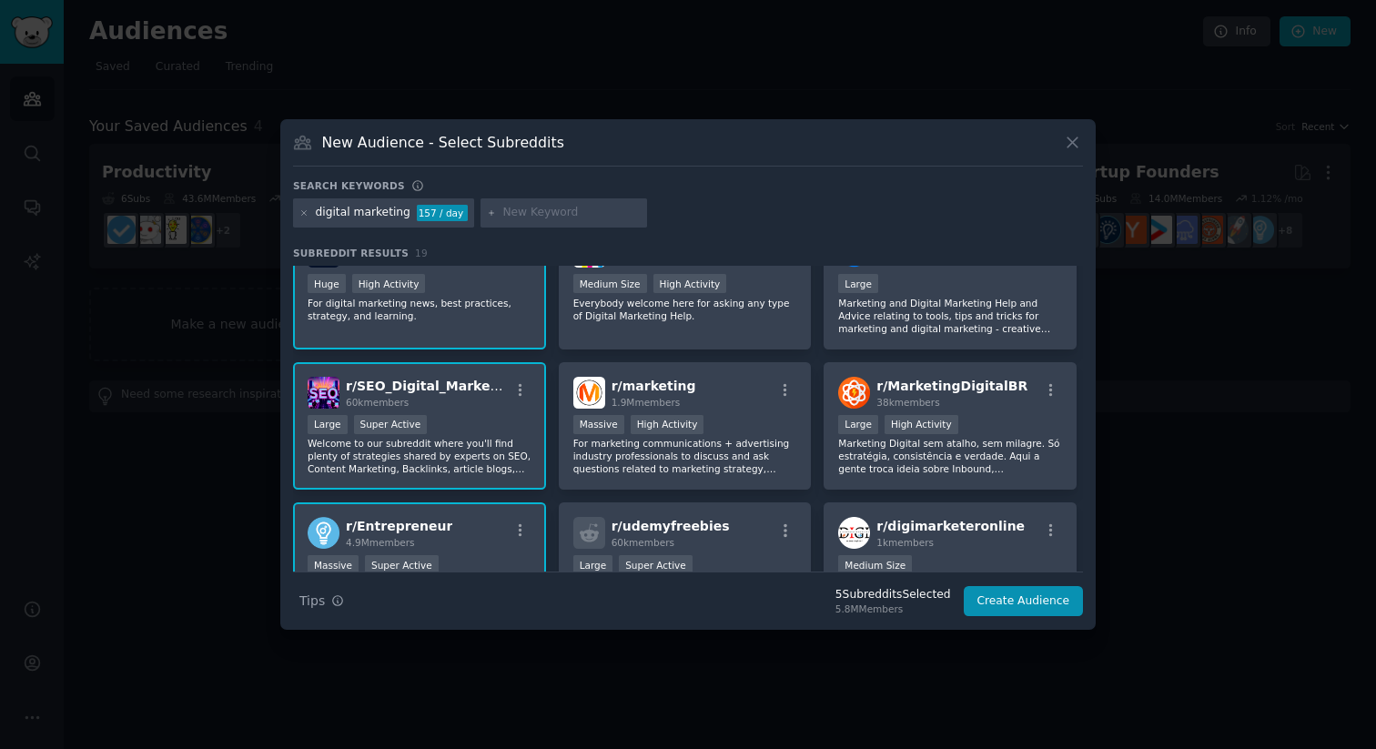
scroll to position [168, 0]
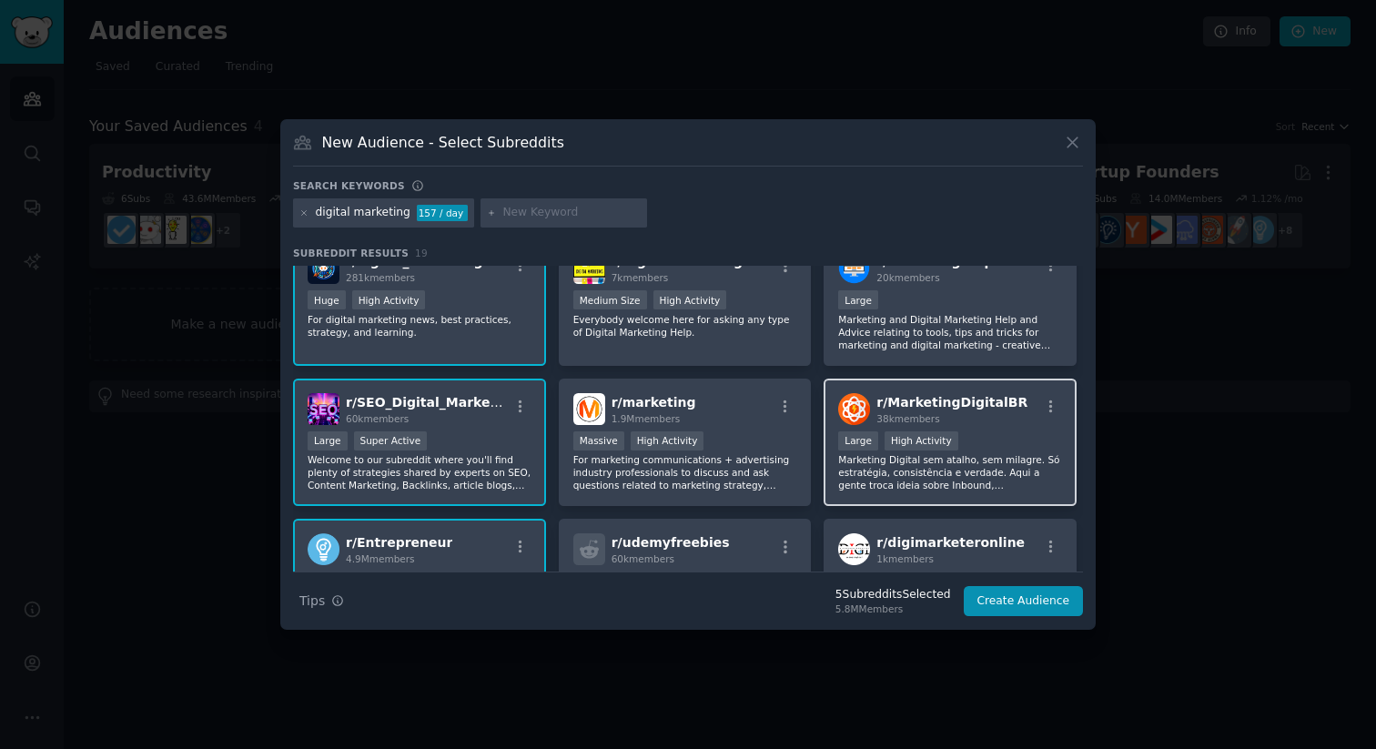
click at [998, 449] on div ">= 80th percentile for submissions / day Large High Activity" at bounding box center [950, 442] width 224 height 23
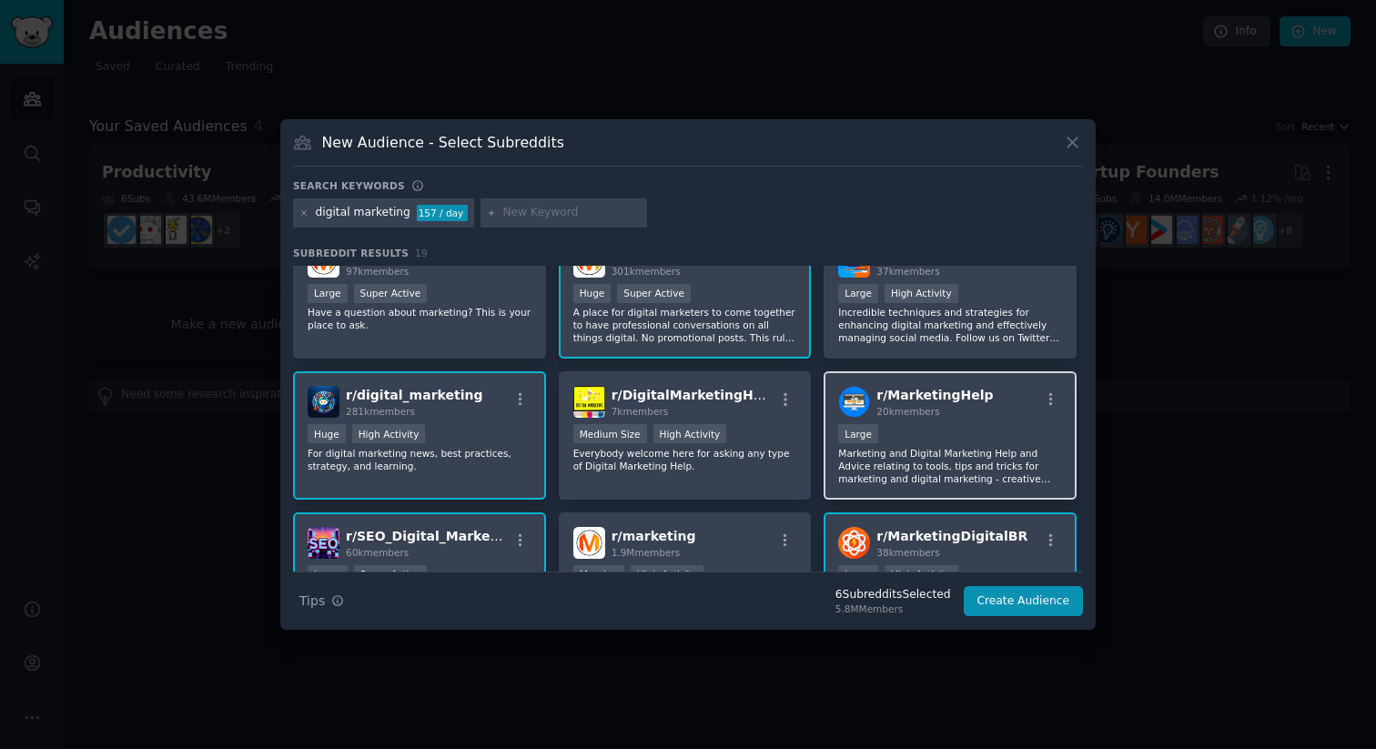
scroll to position [0, 0]
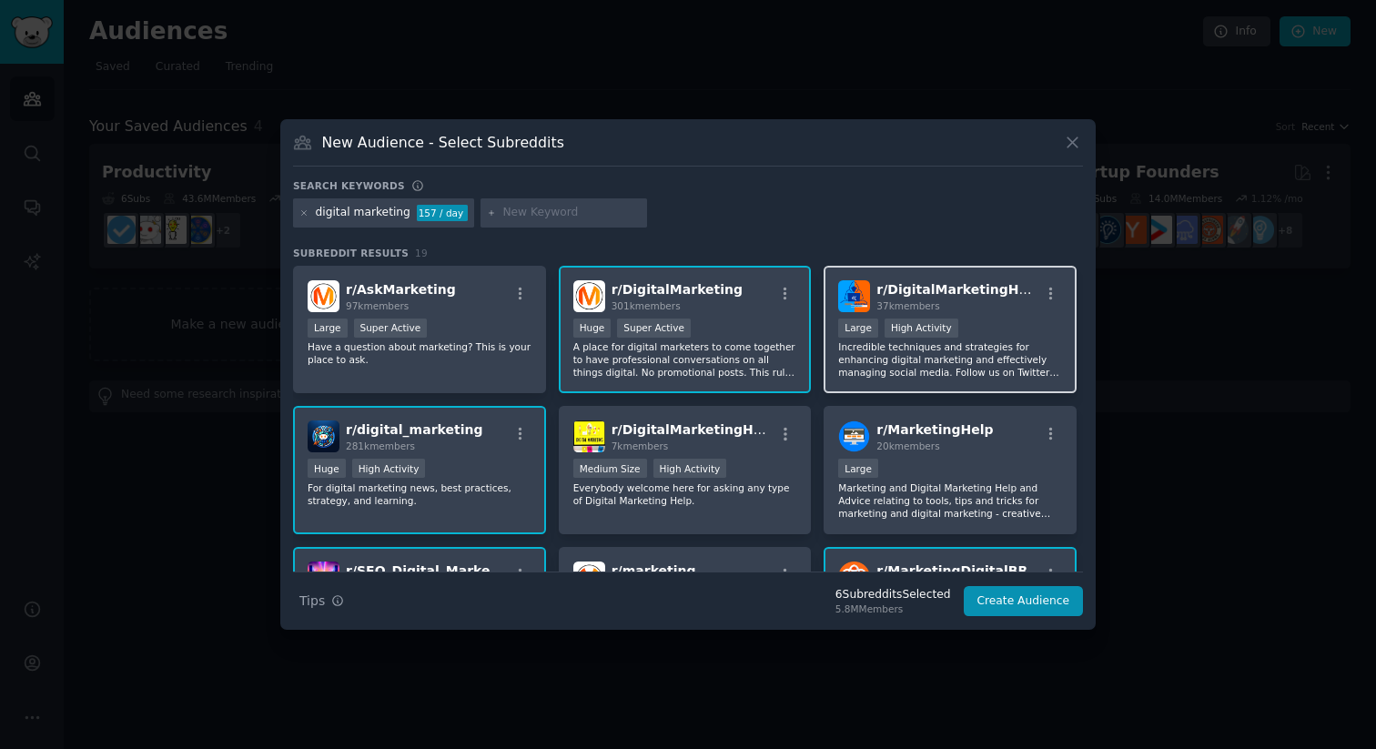
click at [1011, 339] on div "Large High Activity" at bounding box center [950, 330] width 224 height 23
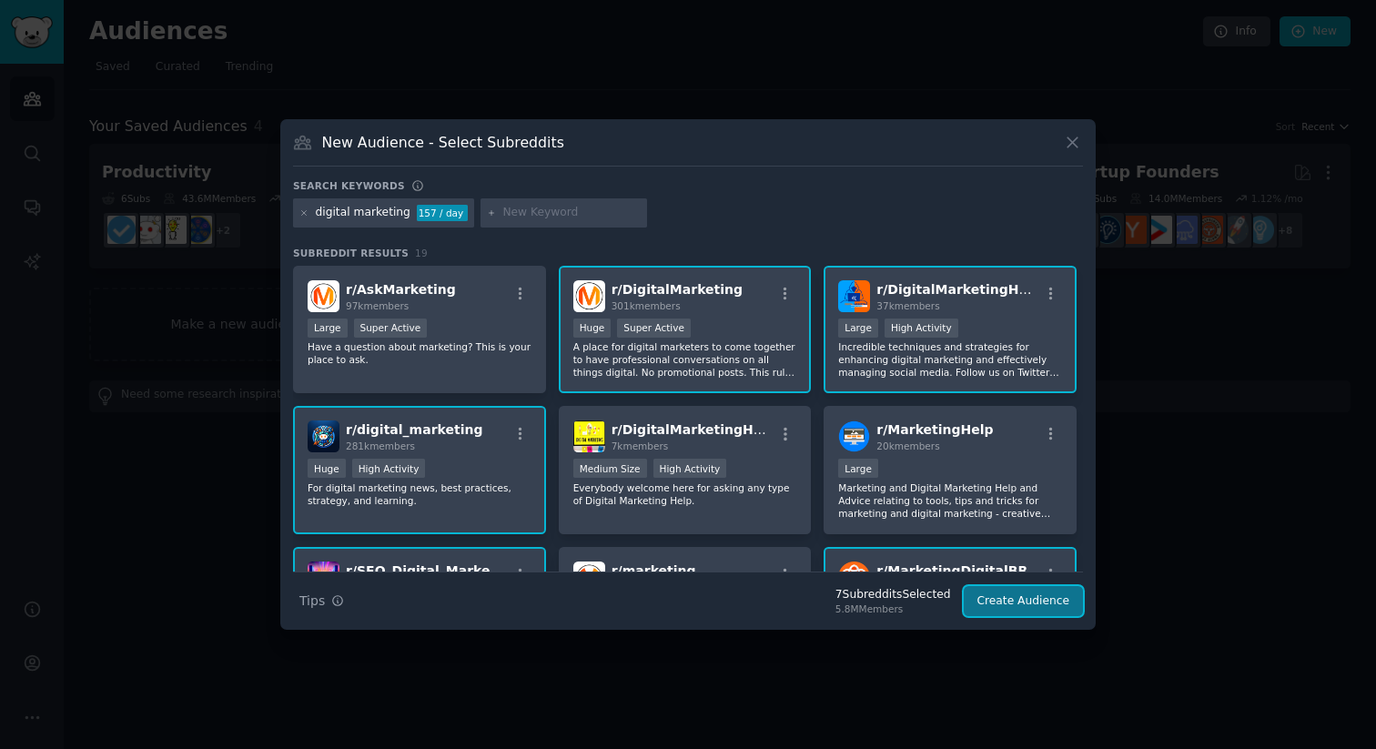
click at [1024, 604] on button "Create Audience" at bounding box center [1024, 601] width 120 height 31
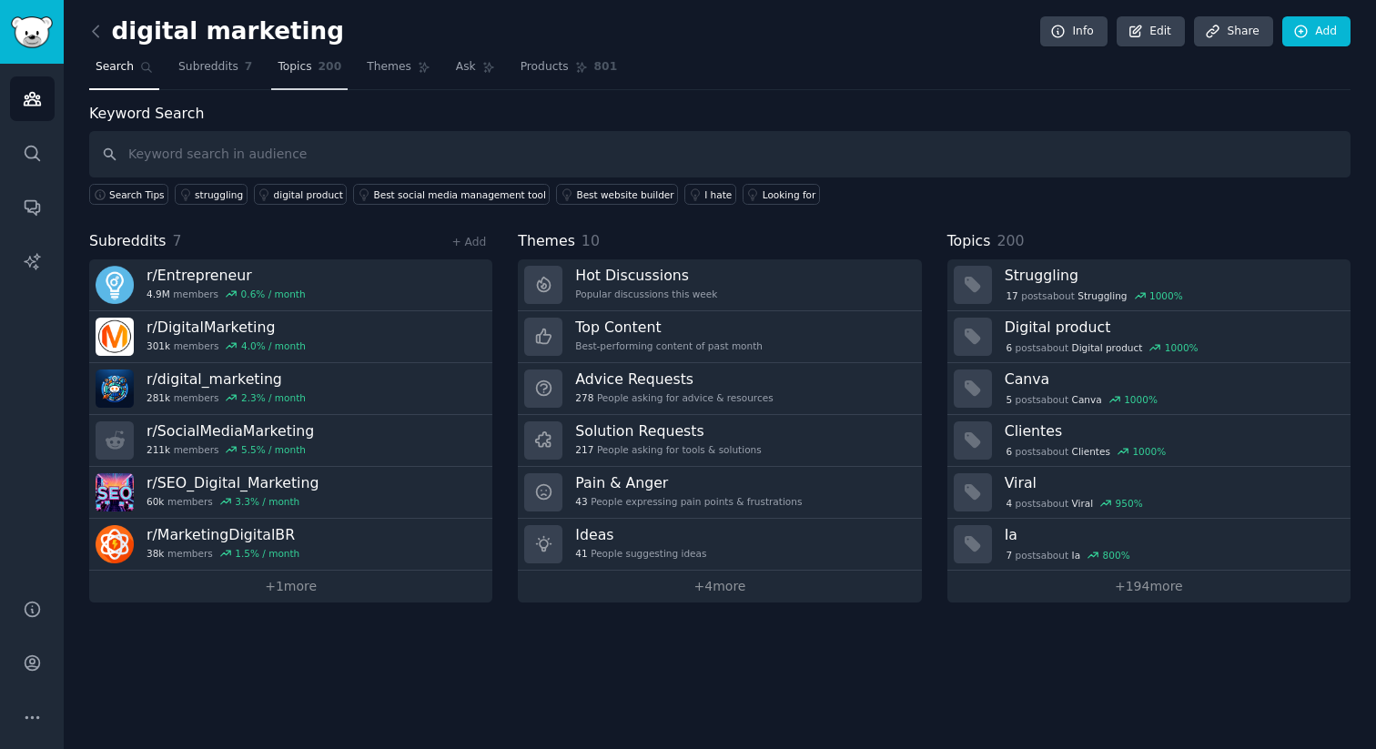
click at [295, 71] on span "Topics" at bounding box center [295, 67] width 34 height 16
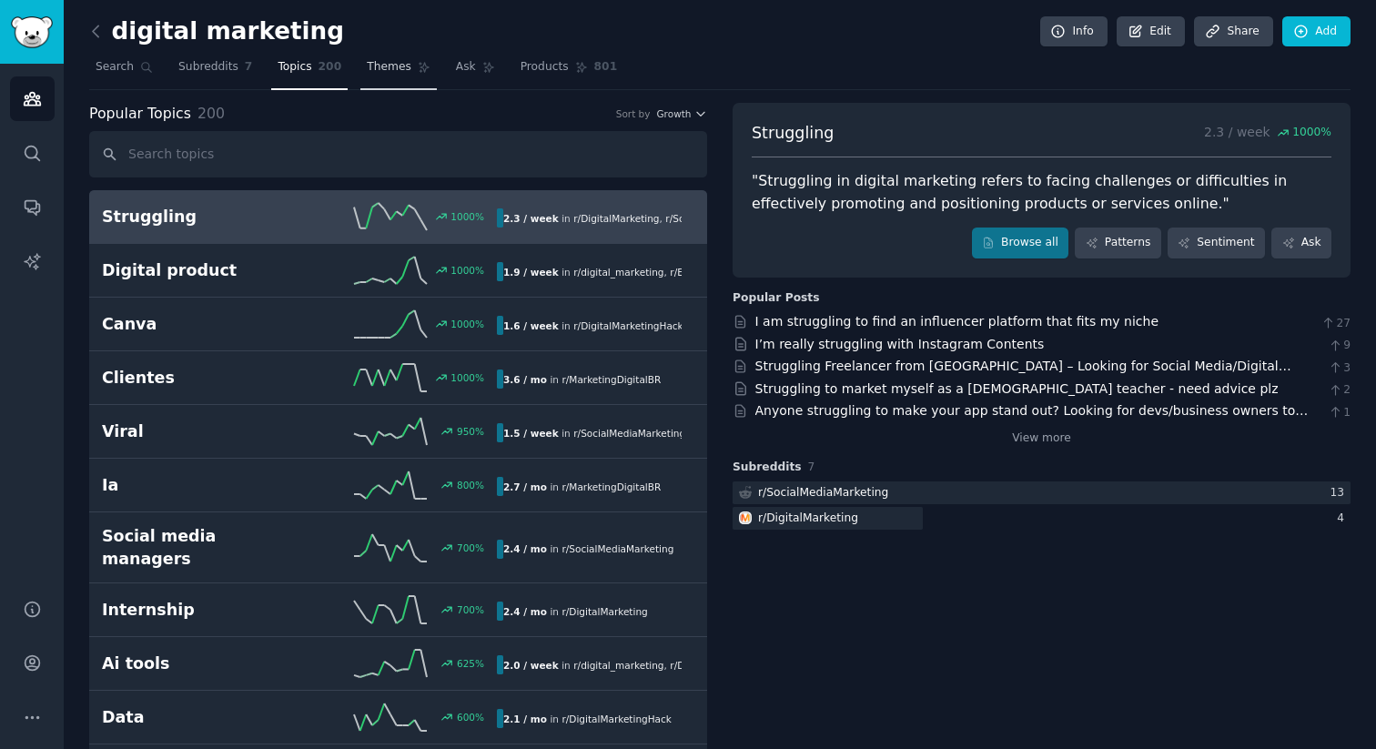
click at [394, 75] on span "Themes" at bounding box center [389, 67] width 45 height 16
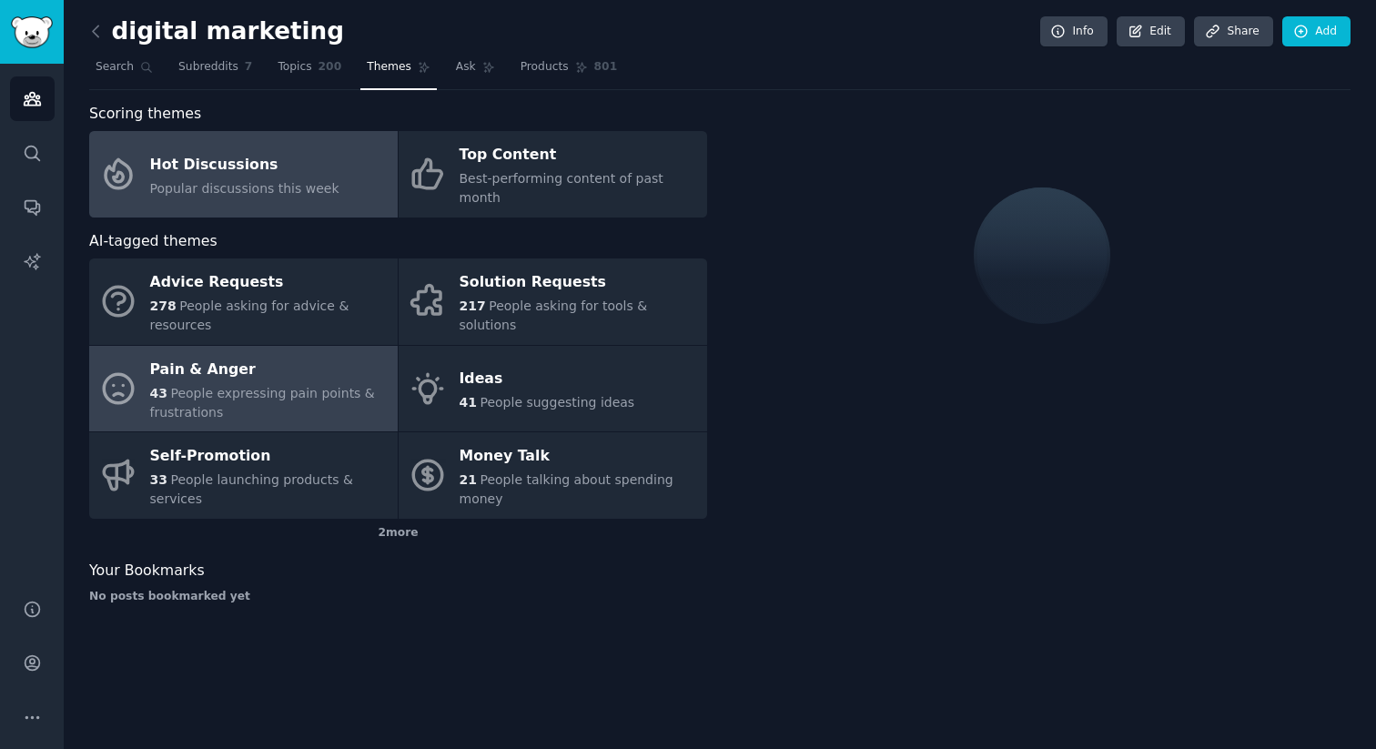
click at [210, 363] on div "Pain & Anger" at bounding box center [269, 369] width 238 height 29
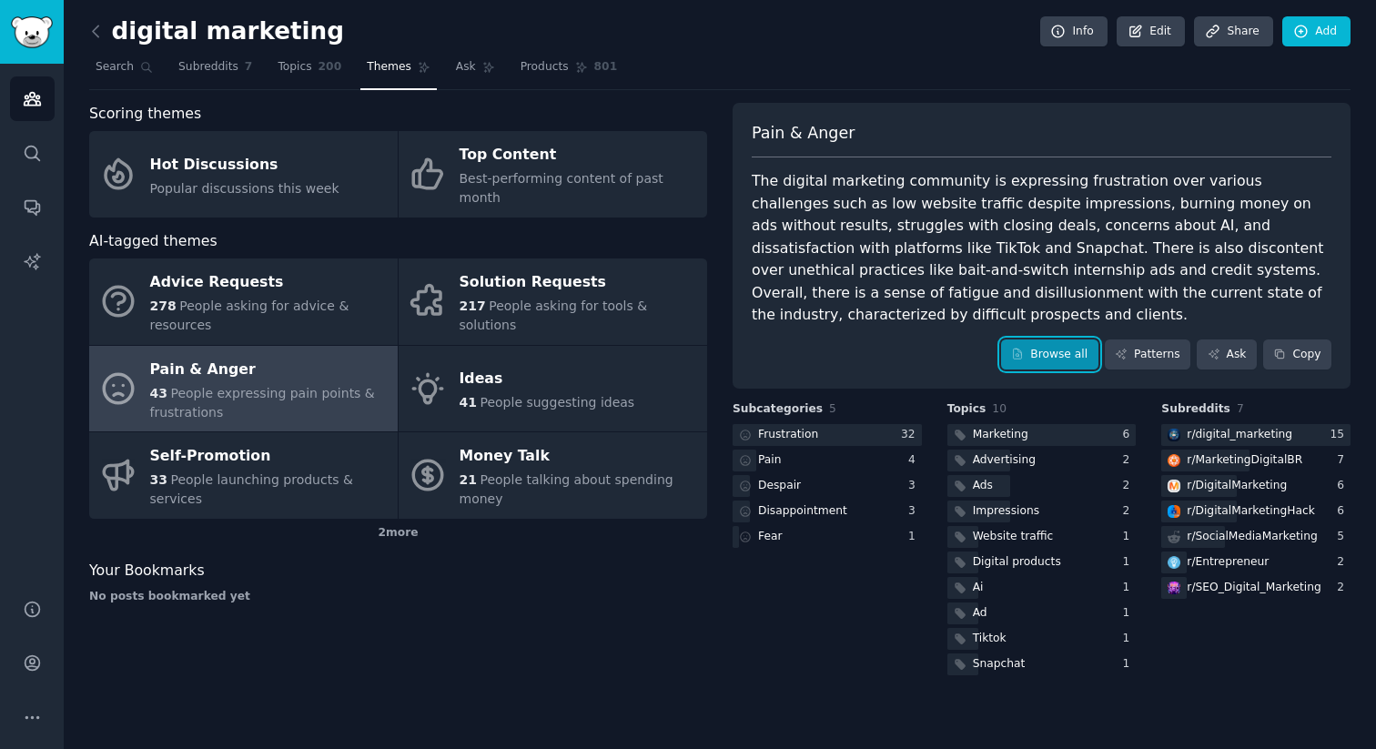
click at [1066, 352] on link "Browse all" at bounding box center [1049, 355] width 97 height 31
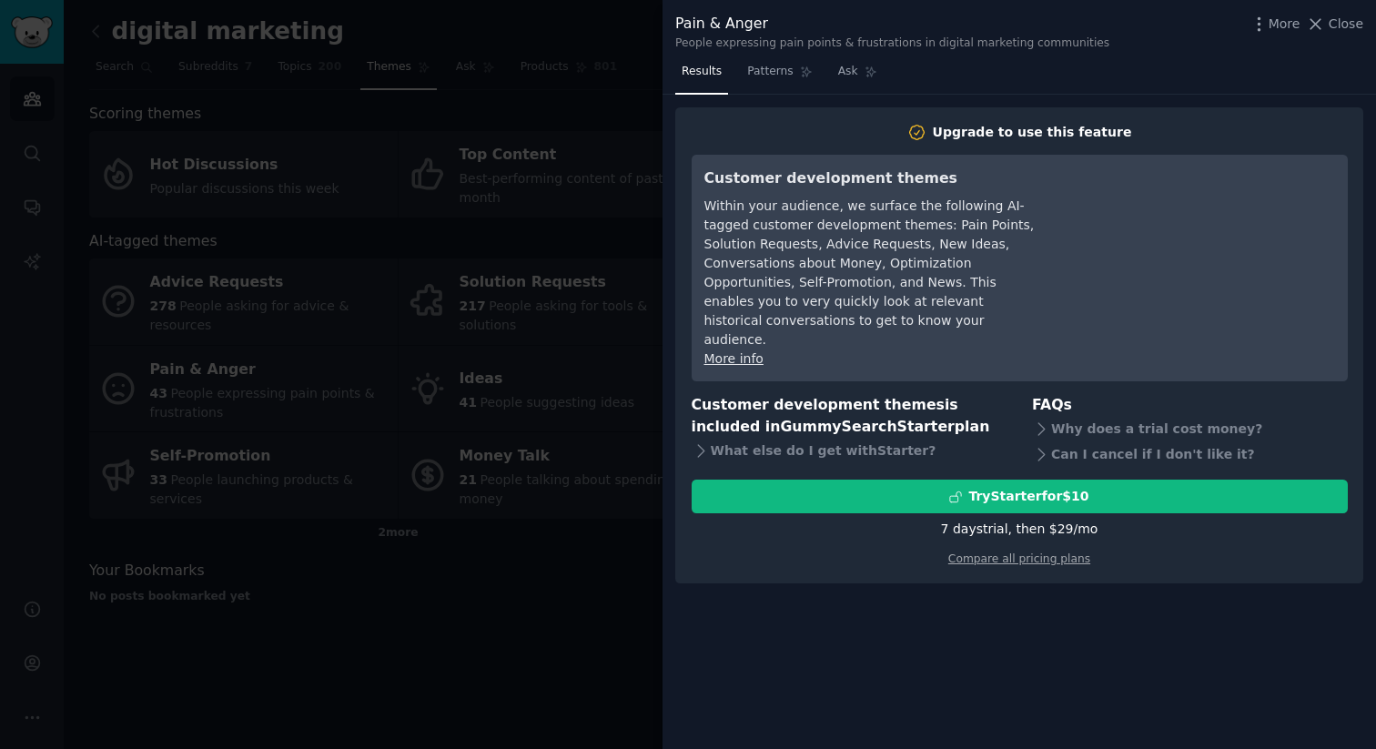
click at [546, 624] on div at bounding box center [688, 374] width 1376 height 749
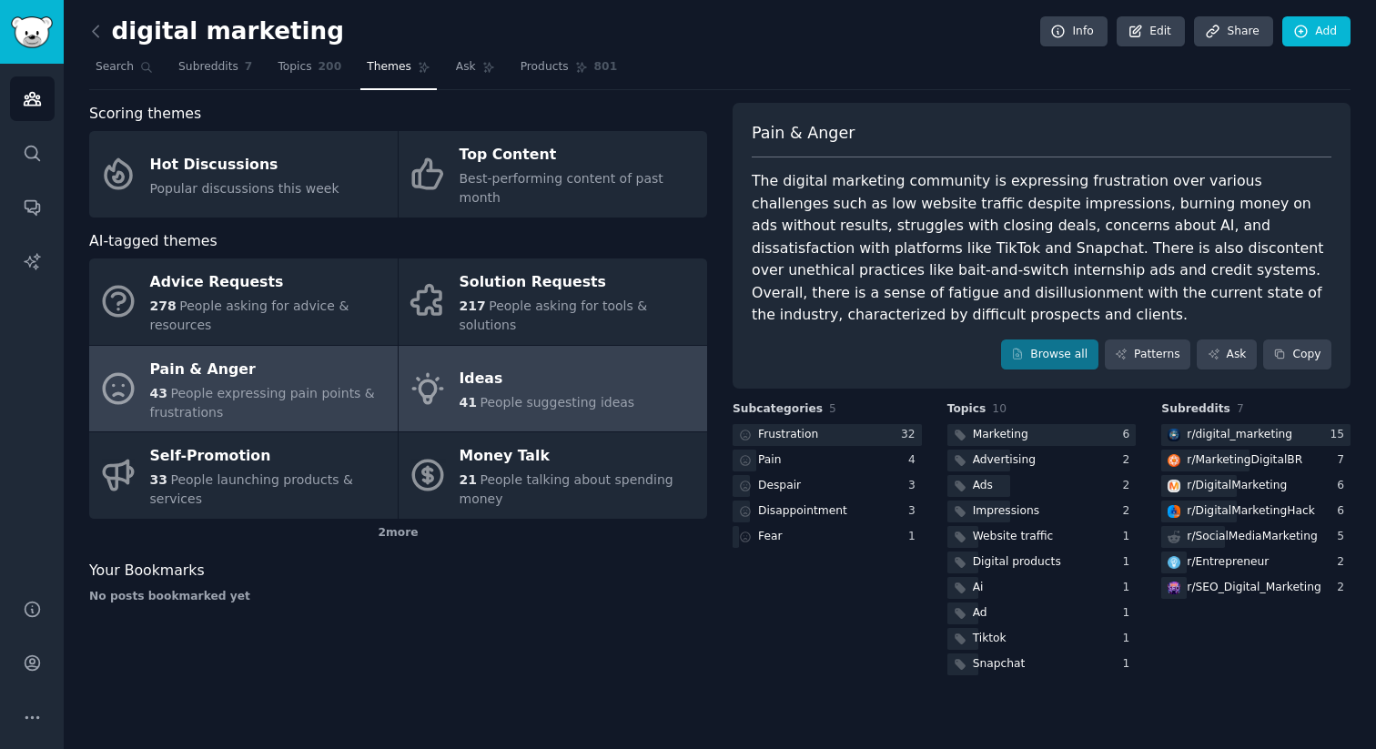
click at [551, 393] on div "41 People suggesting ideas" at bounding box center [548, 402] width 176 height 19
